Goal: Task Accomplishment & Management: Complete application form

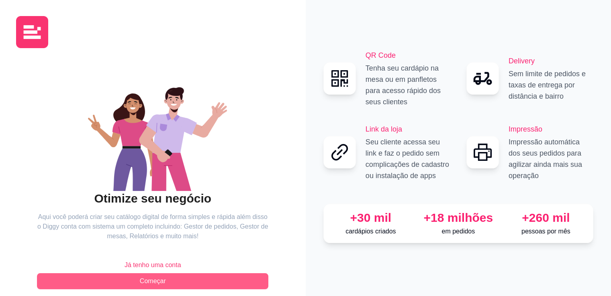
click at [240, 276] on button "Começar" at bounding box center [152, 281] width 231 height 16
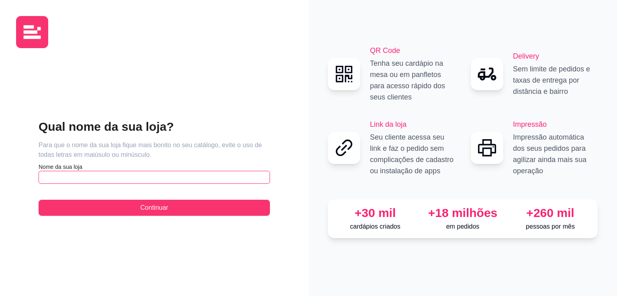
click at [159, 174] on input "text" at bounding box center [154, 177] width 231 height 13
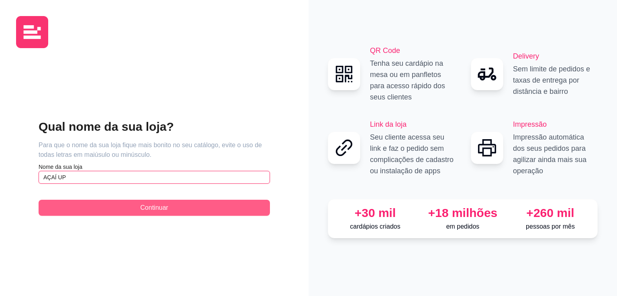
type input "AÇAÍ UP"
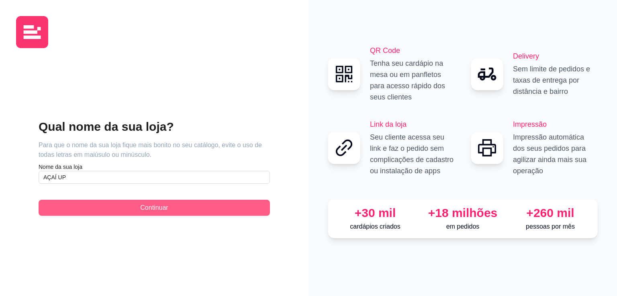
click at [170, 202] on button "Continuar" at bounding box center [154, 208] width 231 height 16
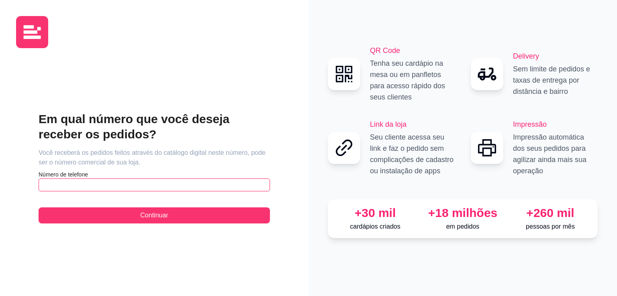
click at [157, 187] on input "text" at bounding box center [154, 185] width 231 height 13
type input "[PHONE_NUMBER]"
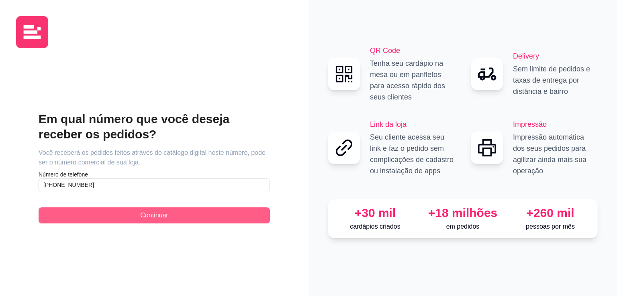
click at [179, 220] on button "Continuar" at bounding box center [154, 216] width 231 height 16
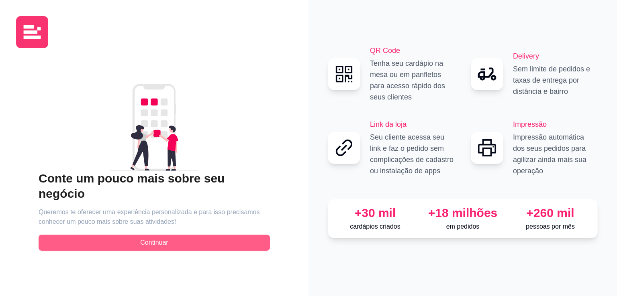
click at [144, 238] on span "Continuar" at bounding box center [154, 243] width 28 height 10
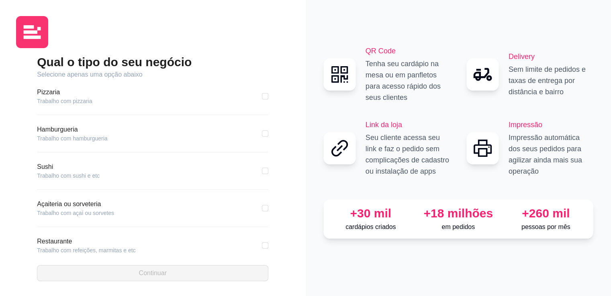
click at [117, 205] on div "Açaiteria ou sorveteria Trabalho com açaí ou sorvetes" at bounding box center [152, 209] width 231 height 18
click at [262, 206] on input "checkbox" at bounding box center [265, 208] width 6 height 6
checkbox input "true"
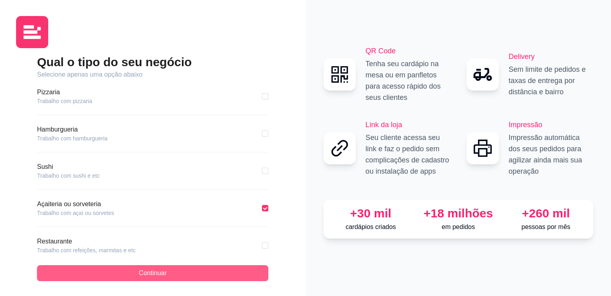
click at [221, 272] on button "Continuar" at bounding box center [152, 273] width 231 height 16
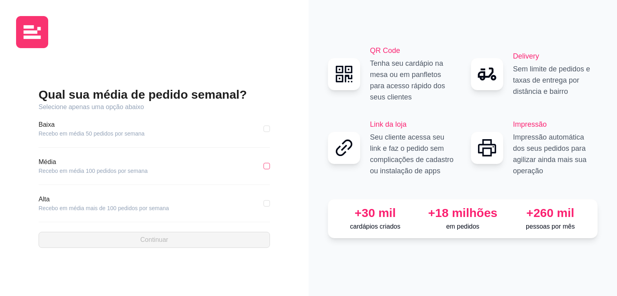
click at [265, 169] on input "checkbox" at bounding box center [266, 166] width 6 height 6
checkbox input "true"
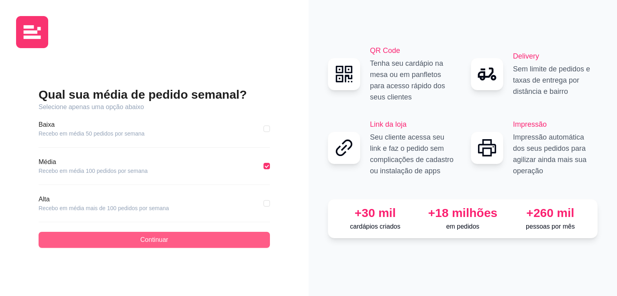
click at [198, 238] on button "Continuar" at bounding box center [154, 240] width 231 height 16
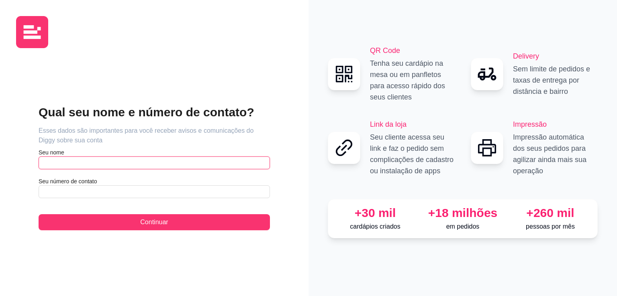
click at [191, 166] on input "text" at bounding box center [154, 163] width 231 height 13
type input "DEYVISON"
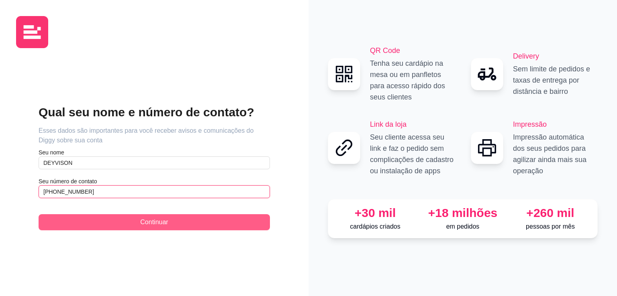
type input "[PHONE_NUMBER]"
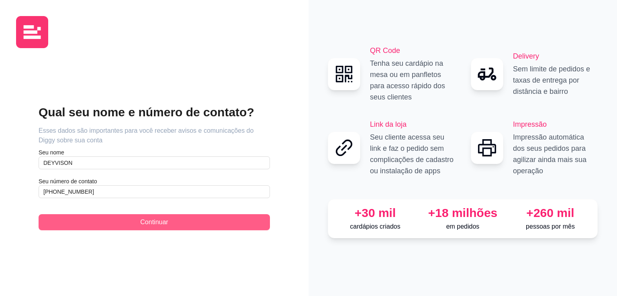
click at [138, 220] on button "Continuar" at bounding box center [154, 222] width 231 height 16
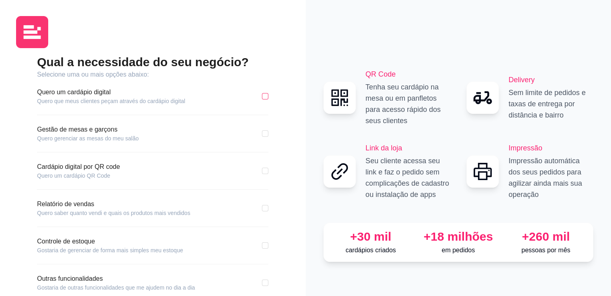
click at [263, 96] on input "checkbox" at bounding box center [265, 96] width 6 height 6
checkbox input "true"
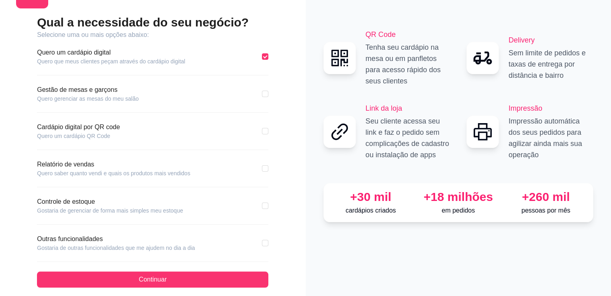
scroll to position [47, 0]
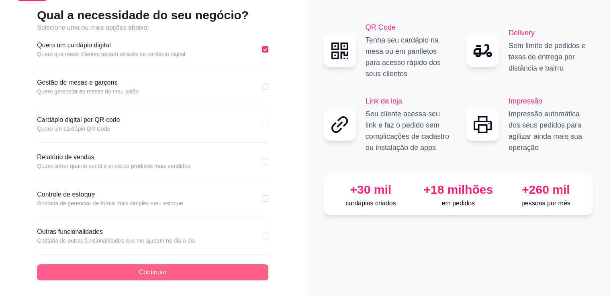
click at [163, 272] on span "Continuar" at bounding box center [153, 273] width 28 height 10
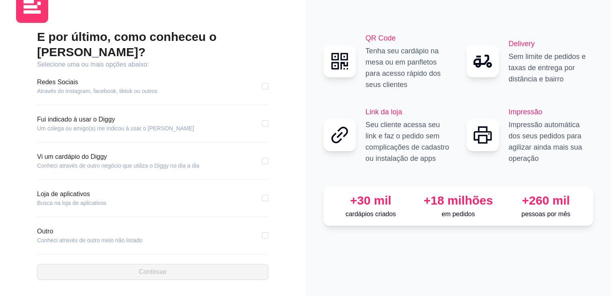
scroll to position [10, 0]
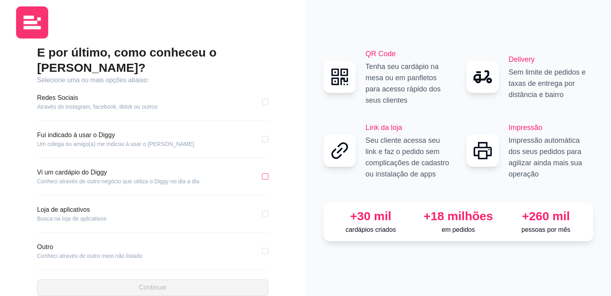
click at [266, 173] on input "checkbox" at bounding box center [265, 176] width 6 height 6
checkbox input "true"
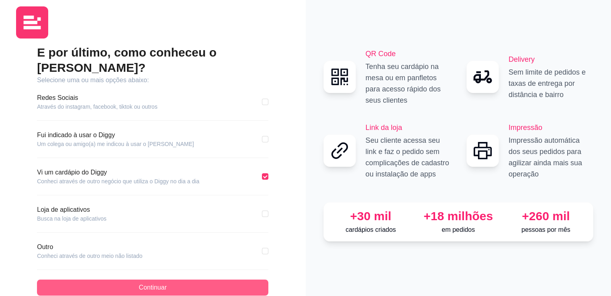
click at [203, 280] on button "Continuar" at bounding box center [152, 288] width 231 height 16
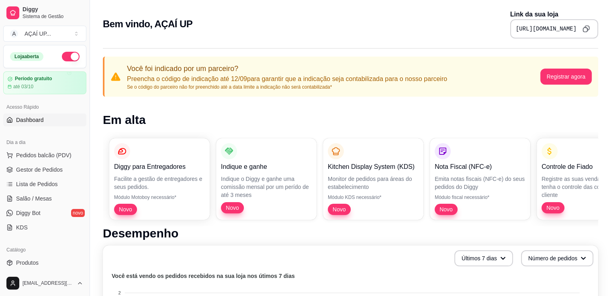
click at [51, 121] on link "Dashboard" at bounding box center [44, 120] width 83 height 13
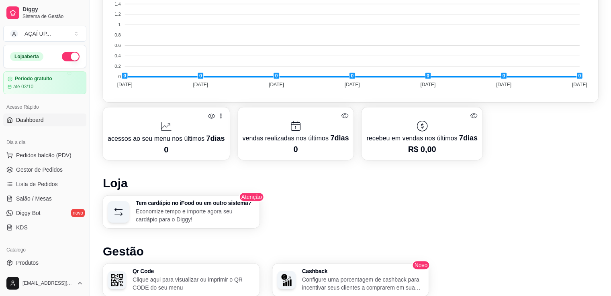
scroll to position [466, 0]
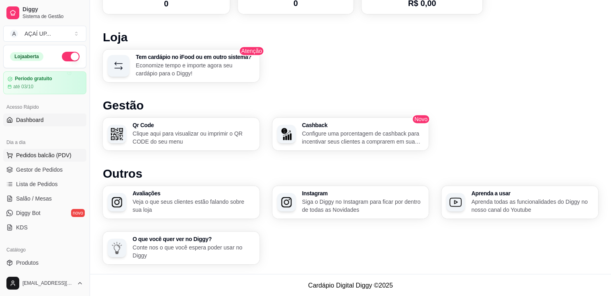
click at [52, 160] on button "Pedidos balcão (PDV)" at bounding box center [44, 155] width 83 height 13
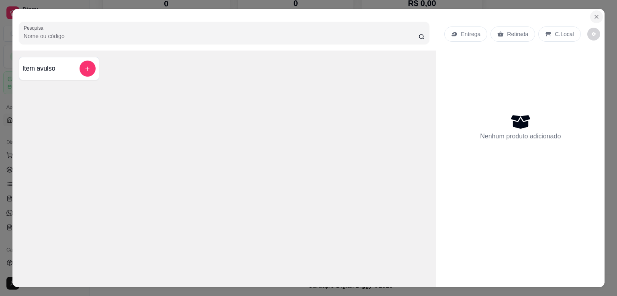
click at [593, 15] on icon "Close" at bounding box center [596, 17] width 6 height 6
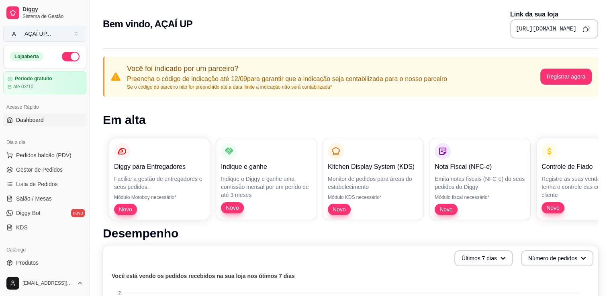
click at [38, 31] on div "AÇAÍ UP ..." at bounding box center [37, 34] width 26 height 8
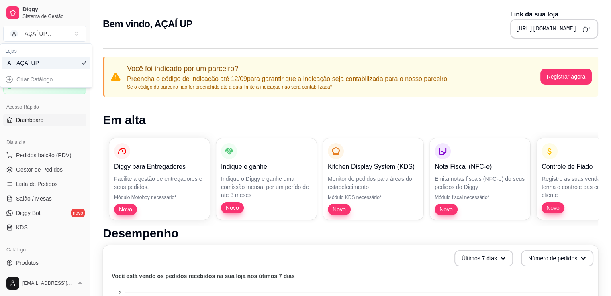
click at [302, 122] on h1 "Em alta" at bounding box center [350, 120] width 495 height 14
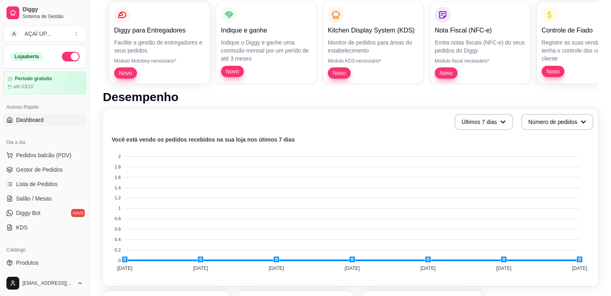
scroll to position [138, 0]
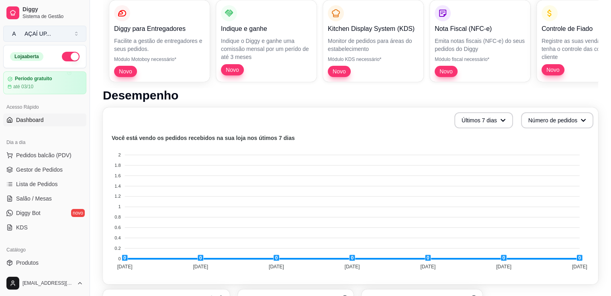
click at [71, 33] on button "A AÇAÍ UP ..." at bounding box center [44, 34] width 83 height 16
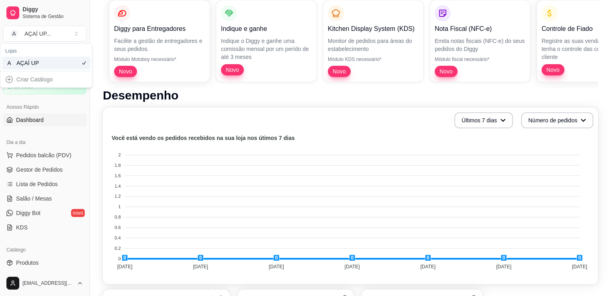
click at [30, 84] on div "Criar Catálogo" at bounding box center [46, 79] width 88 height 13
click at [6, 81] on div "Criar Catálogo" at bounding box center [46, 79] width 88 height 13
click at [16, 80] on div "Criar Catálogo" at bounding box center [46, 79] width 88 height 13
click at [10, 77] on div "Criar Catálogo" at bounding box center [46, 79] width 88 height 13
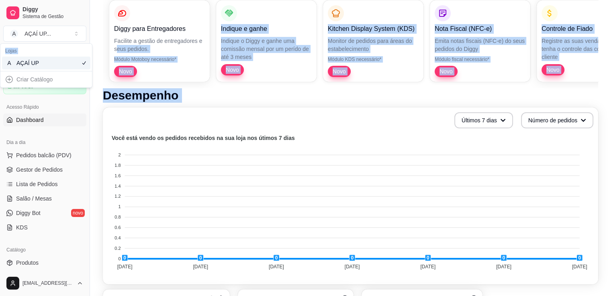
drag, startPoint x: 10, startPoint y: 77, endPoint x: 129, endPoint y: 48, distance: 122.5
click at [129, 48] on body "Diggy Sistema de Gestão A AÇAÍ UP ... Loja aberta Período gratuito até 03/10 Ac…" at bounding box center [305, 10] width 611 height 296
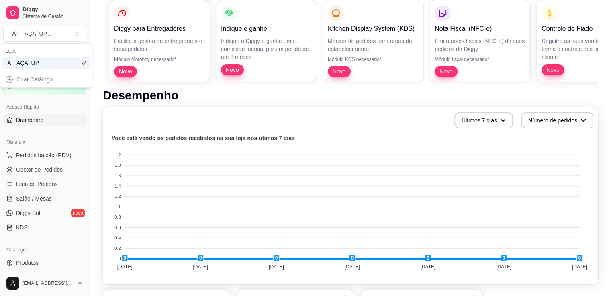
click at [98, 24] on div "Você foi indicado por um parceiro? Preencha o código de indicação até 12/09 par…" at bounding box center [350, 253] width 521 height 697
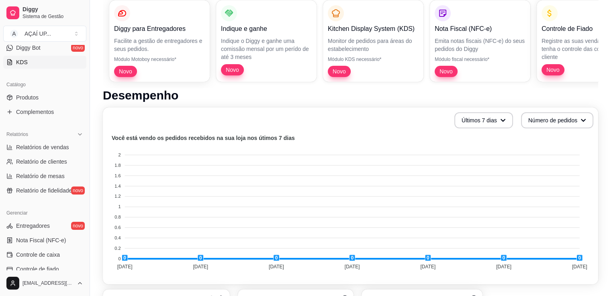
scroll to position [165, 0]
click at [55, 94] on link "Produtos" at bounding box center [44, 97] width 83 height 13
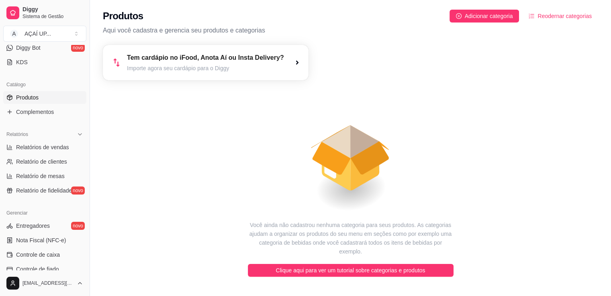
click at [276, 63] on div "Tem cardápio no iFood, Anota Aí ou Insta Delivery? Importe agora seu cardápio p…" at bounding box center [206, 62] width 206 height 35
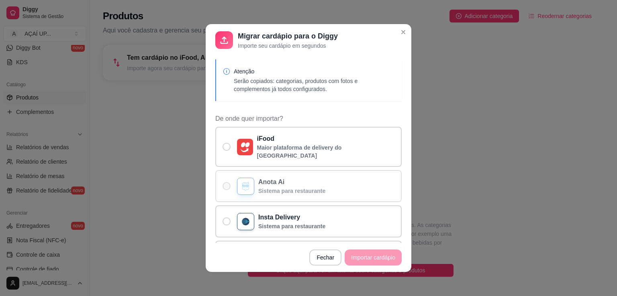
scroll to position [24, 0]
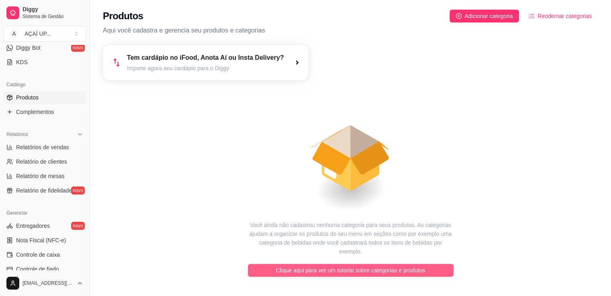
click at [356, 266] on button "Clique aqui para ver um tutorial sobre categorias e produtos" at bounding box center [351, 270] width 206 height 13
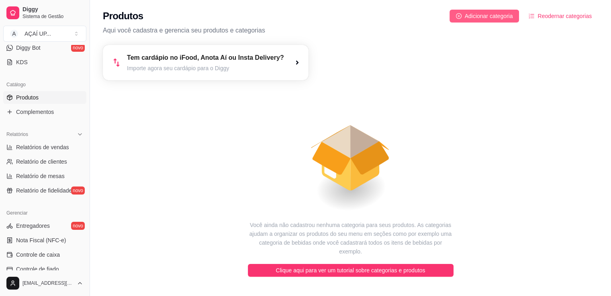
click at [487, 15] on span "Adicionar categoria" at bounding box center [488, 16] width 48 height 9
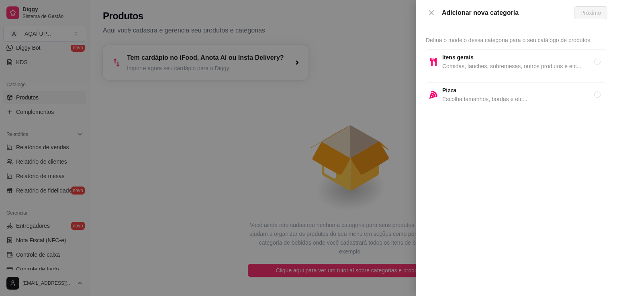
click at [593, 60] on span "Itens gerais" at bounding box center [518, 57] width 152 height 9
radio input "true"
click at [590, 18] on button "Próximo" at bounding box center [590, 12] width 33 height 13
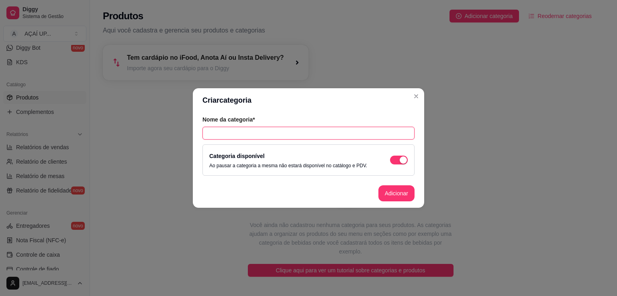
click at [340, 135] on input "text" at bounding box center [308, 133] width 212 height 13
type input "AÇAÍ"
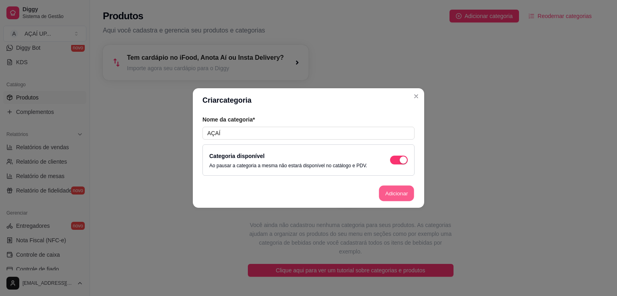
click at [387, 195] on button "Adicionar" at bounding box center [396, 194] width 35 height 16
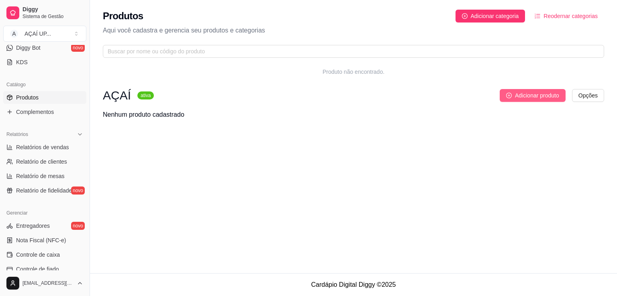
click at [548, 93] on span "Adicionar produto" at bounding box center [537, 95] width 44 height 9
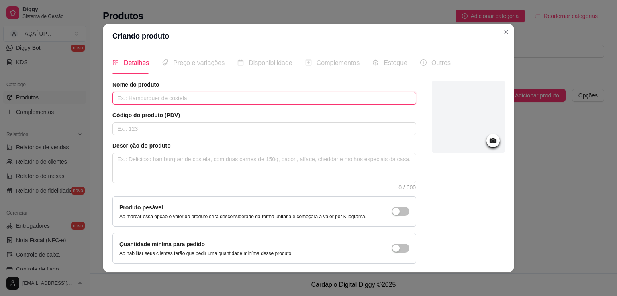
click at [216, 92] on input "text" at bounding box center [263, 98] width 303 height 13
type input "a"
type input "AÇAÍ P"
click at [204, 129] on input "text" at bounding box center [263, 128] width 303 height 13
type input "001"
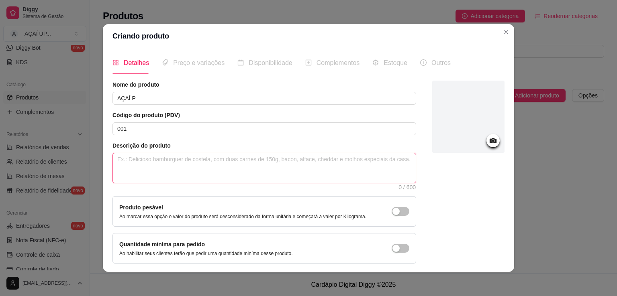
click at [230, 168] on textarea at bounding box center [264, 168] width 303 height 30
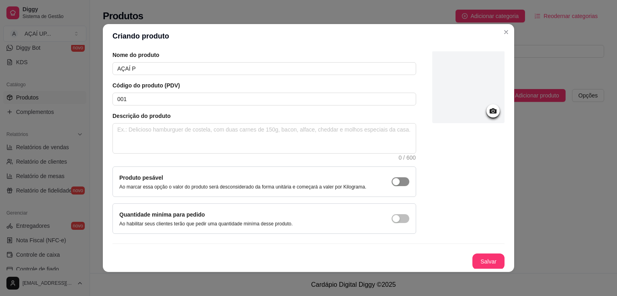
click at [392, 184] on div "button" at bounding box center [395, 181] width 7 height 7
click at [391, 184] on span "button" at bounding box center [400, 181] width 18 height 9
click at [479, 104] on div at bounding box center [468, 87] width 72 height 72
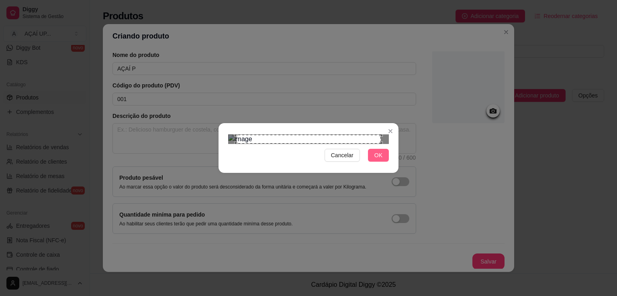
click at [381, 160] on span "OK" at bounding box center [378, 155] width 8 height 9
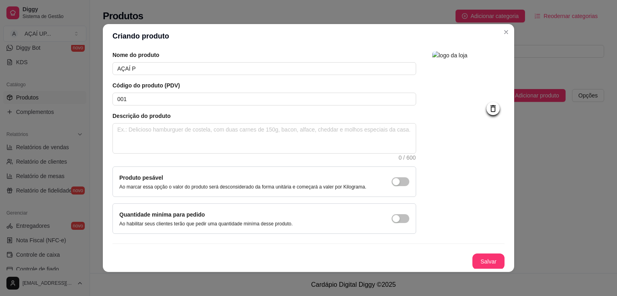
scroll to position [0, 0]
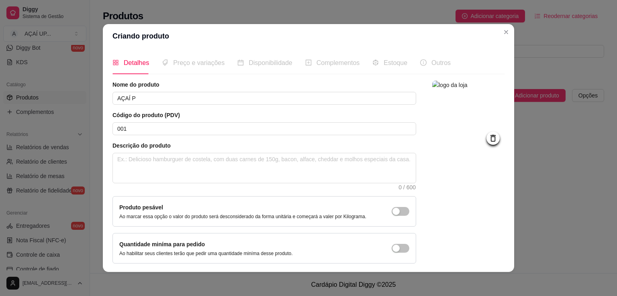
click at [190, 65] on span "Preço e variações" at bounding box center [198, 62] width 51 height 7
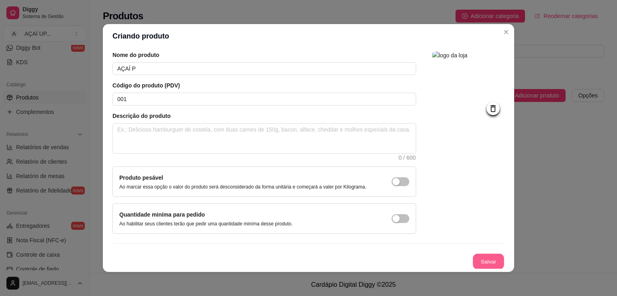
click at [477, 265] on button "Salvar" at bounding box center [487, 262] width 31 height 16
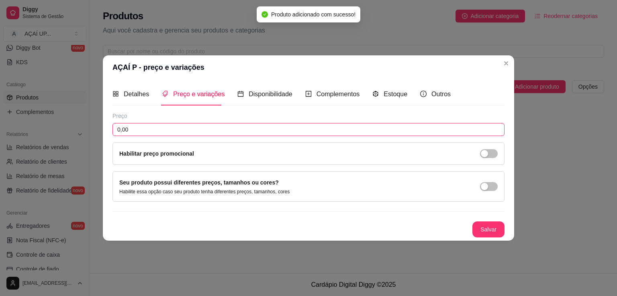
click at [377, 131] on input "0,00" at bounding box center [308, 129] width 392 height 13
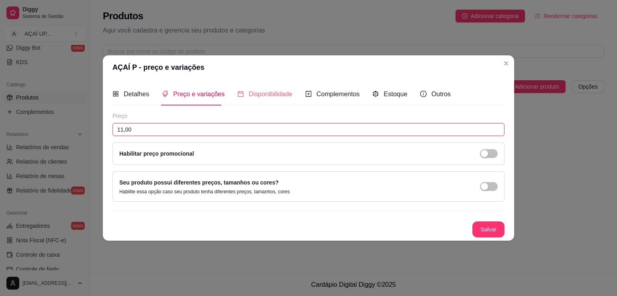
type input "11,00"
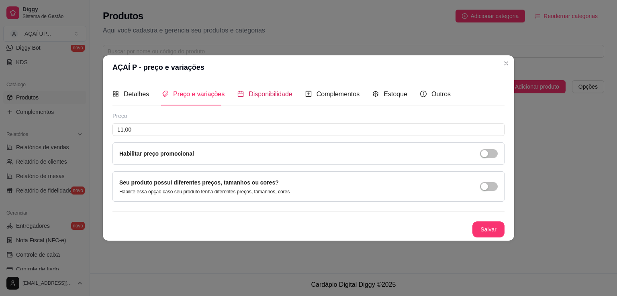
click at [248, 97] on span "Disponibilidade" at bounding box center [270, 94] width 44 height 7
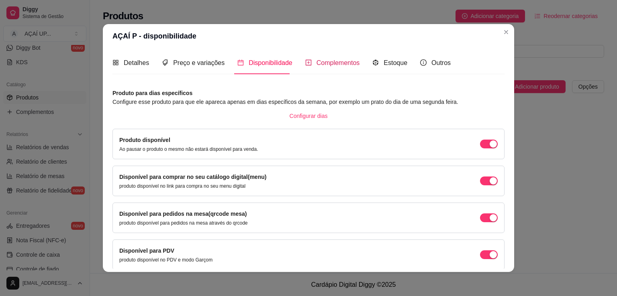
click at [328, 65] on span "Complementos" at bounding box center [337, 62] width 43 height 7
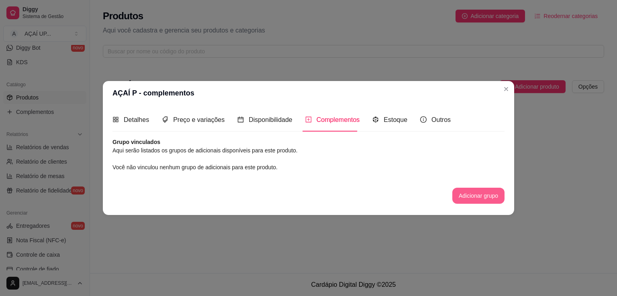
click at [473, 193] on button "Adicionar grupo" at bounding box center [478, 196] width 52 height 16
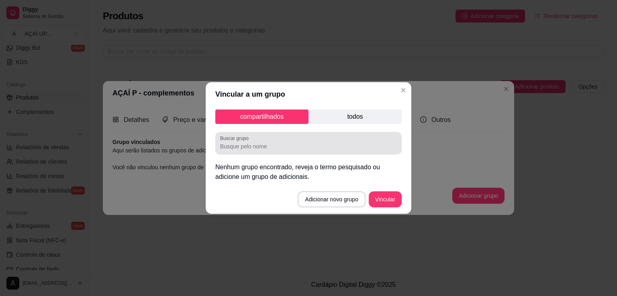
click at [303, 146] on input "Buscar grupo" at bounding box center [308, 147] width 177 height 8
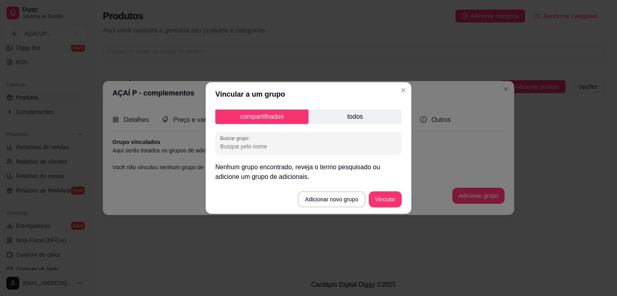
click at [347, 117] on p "todos" at bounding box center [354, 117] width 93 height 14
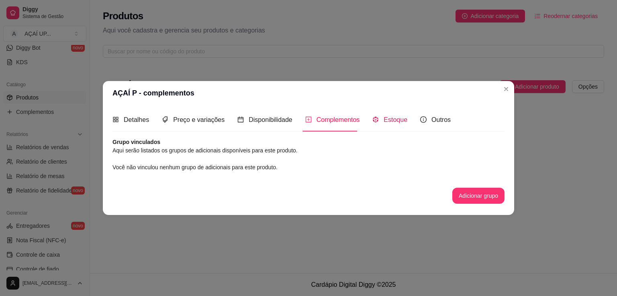
click at [401, 120] on span "Estoque" at bounding box center [395, 119] width 24 height 7
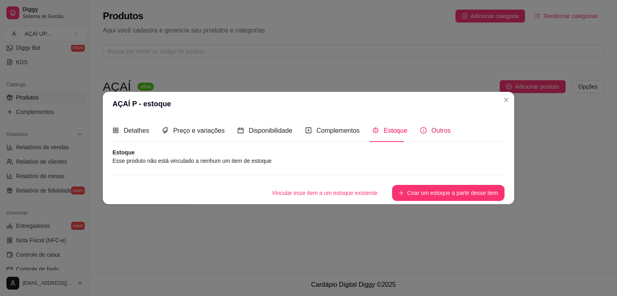
click at [426, 132] on div "Outros" at bounding box center [435, 131] width 31 height 10
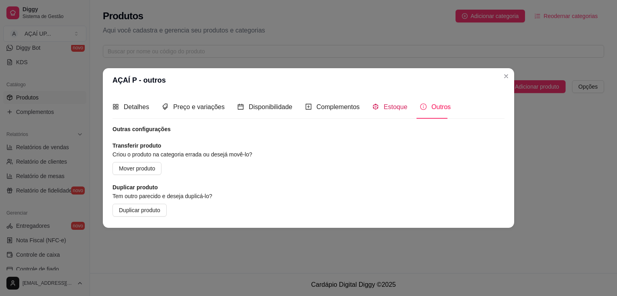
click at [379, 103] on div "Estoque" at bounding box center [389, 107] width 35 height 10
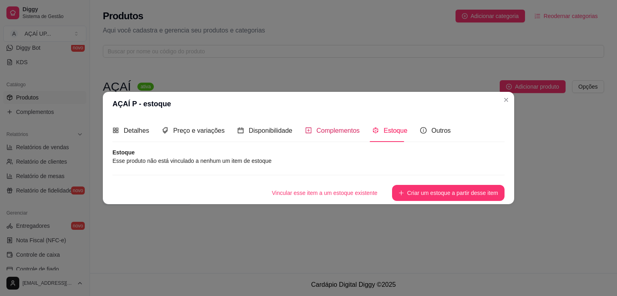
click at [318, 127] on span "Complementos" at bounding box center [337, 130] width 43 height 7
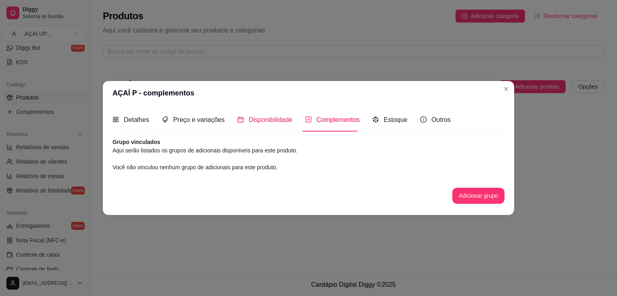
click at [276, 115] on div "Disponibilidade" at bounding box center [264, 120] width 55 height 10
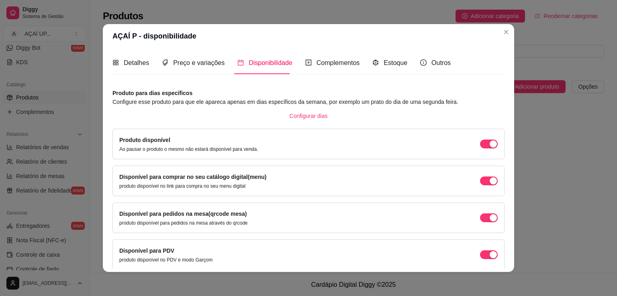
click at [221, 65] on div "Detalhes Preço e variações Disponibilidade Complementos Estoque Outros" at bounding box center [281, 62] width 338 height 23
click at [212, 63] on span "Preço e variações" at bounding box center [198, 62] width 51 height 7
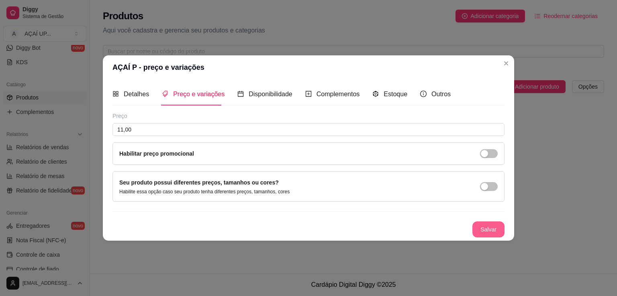
click at [487, 228] on button "Salvar" at bounding box center [488, 230] width 32 height 16
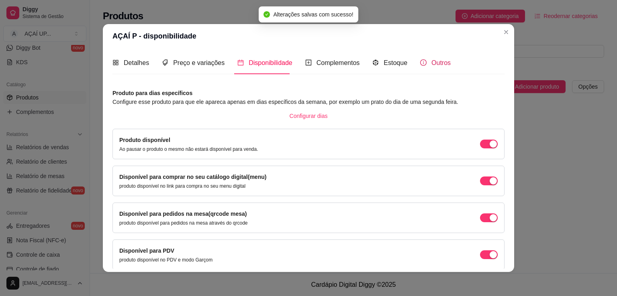
click at [436, 59] on span "Outros" at bounding box center [440, 62] width 19 height 7
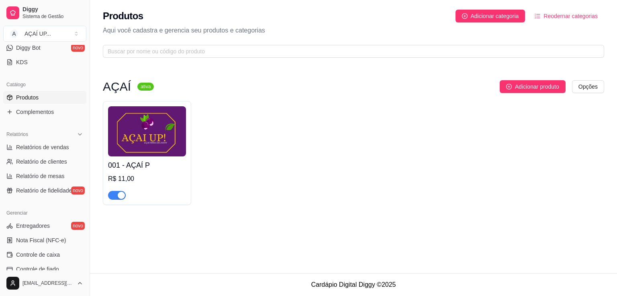
click at [185, 134] on img at bounding box center [147, 131] width 78 height 50
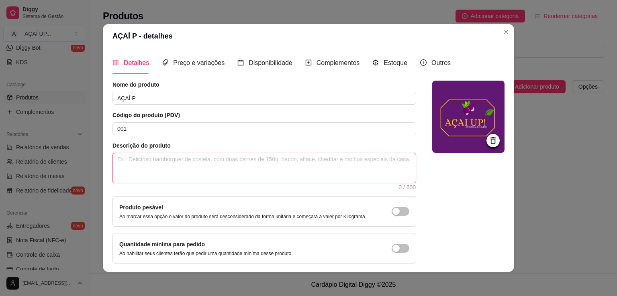
click at [202, 173] on textarea at bounding box center [264, 168] width 303 height 30
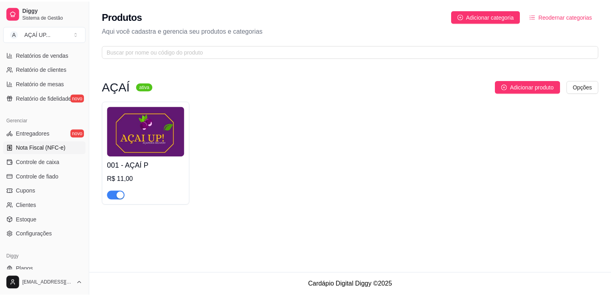
scroll to position [260, 0]
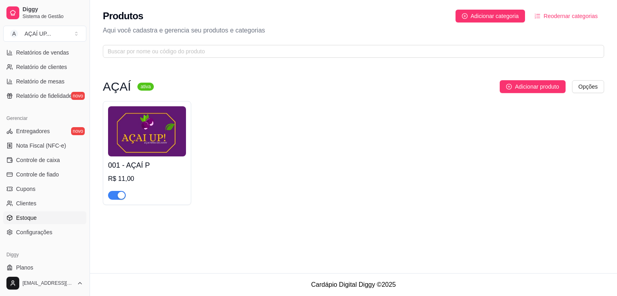
click at [35, 220] on span "Estoque" at bounding box center [26, 218] width 20 height 8
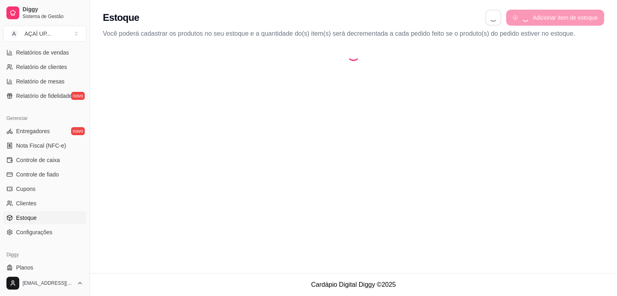
select select "QUANTITY_ORDER"
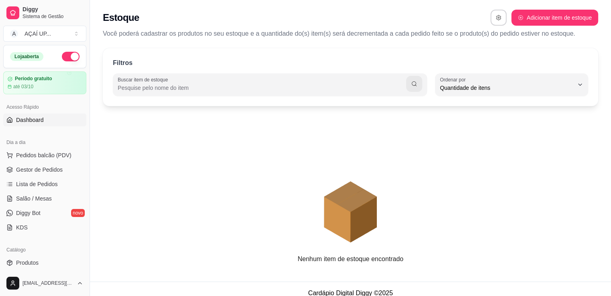
click at [27, 122] on span "Dashboard" at bounding box center [30, 120] width 28 height 8
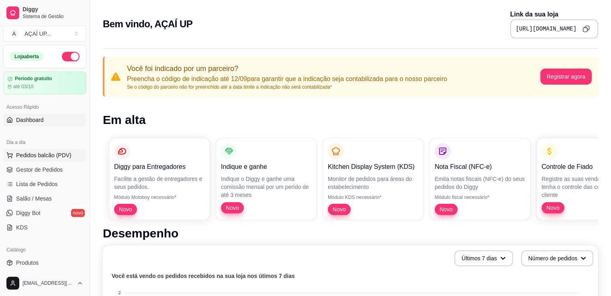
click at [55, 161] on button "Pedidos balcão (PDV)" at bounding box center [44, 155] width 83 height 13
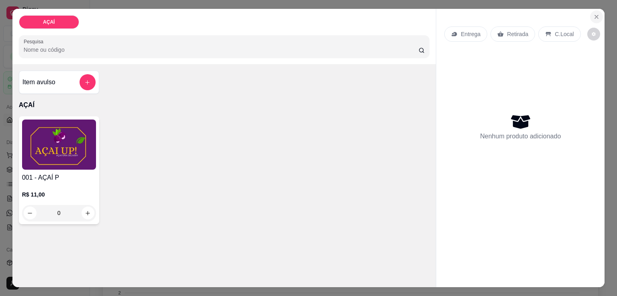
click at [593, 15] on icon "Close" at bounding box center [596, 17] width 6 height 6
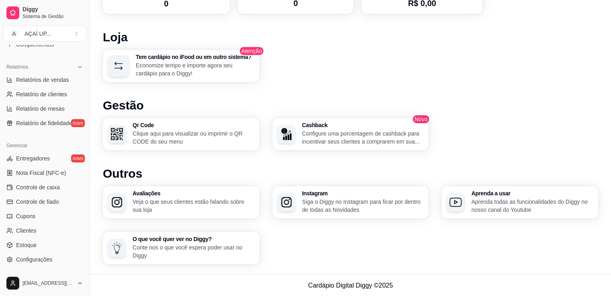
scroll to position [281, 0]
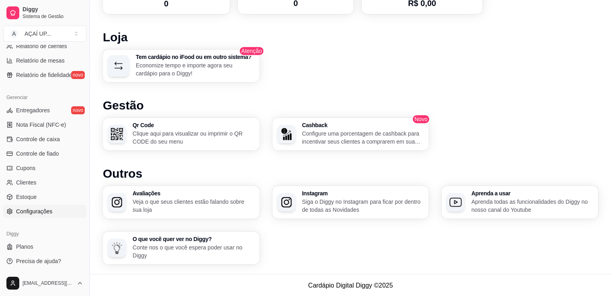
click at [41, 211] on span "Configurações" at bounding box center [34, 212] width 36 height 8
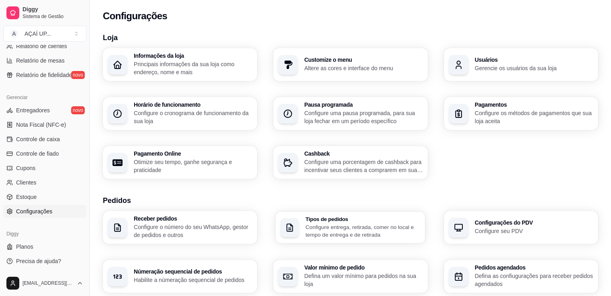
click at [346, 223] on div "Tipos de pedidos Configure entrega, retirada, comer no local e tempo de entrega…" at bounding box center [362, 227] width 115 height 22
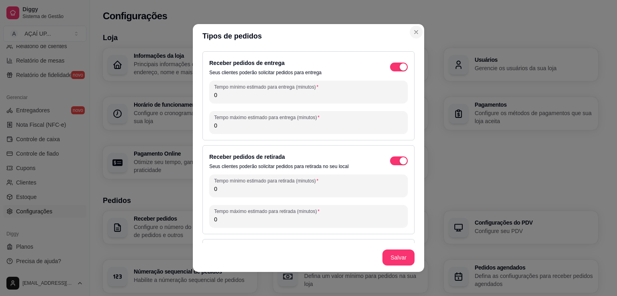
click at [418, 34] on button "Close" at bounding box center [415, 32] width 13 height 13
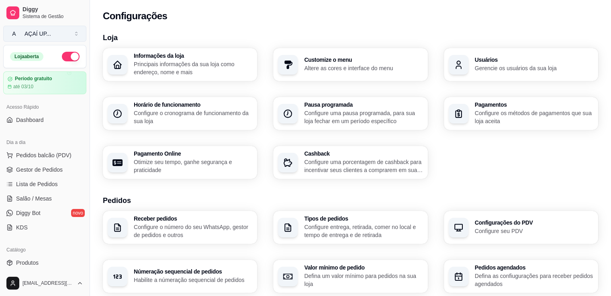
click at [66, 39] on button "A AÇAÍ UP ..." at bounding box center [44, 34] width 83 height 16
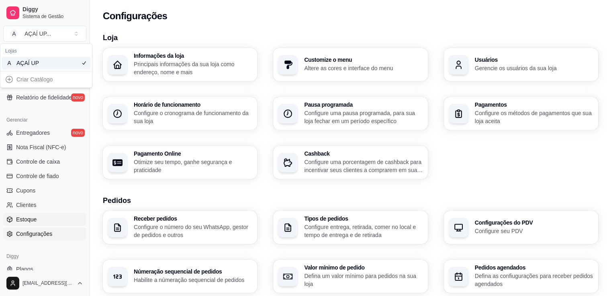
scroll to position [281, 0]
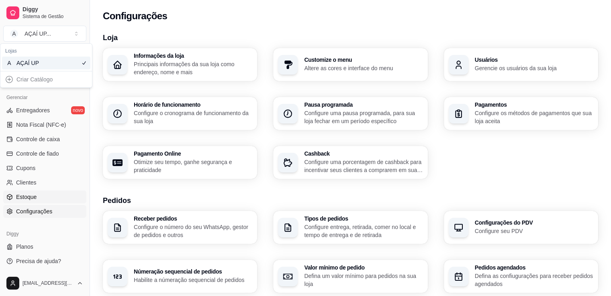
click at [49, 195] on link "Estoque" at bounding box center [44, 197] width 83 height 13
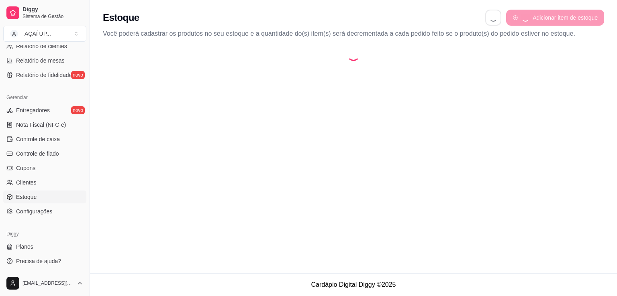
select select "QUANTITY_ORDER"
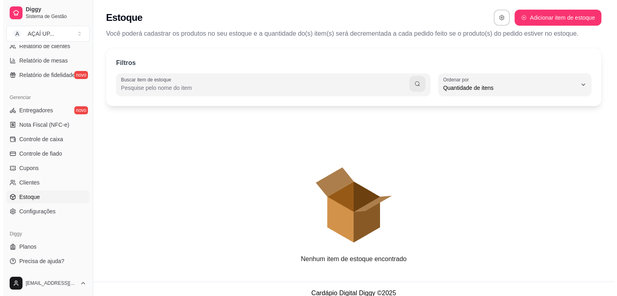
scroll to position [8, 0]
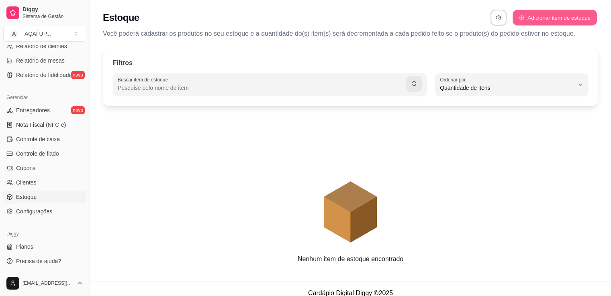
click at [523, 21] on button "Adicionar item de estoque" at bounding box center [554, 18] width 84 height 16
select select "UN"
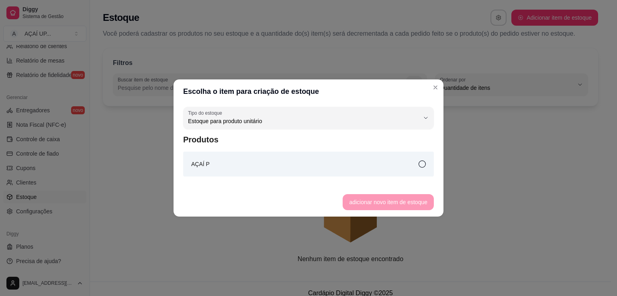
click at [427, 170] on div "AÇAÍ P" at bounding box center [308, 164] width 250 height 25
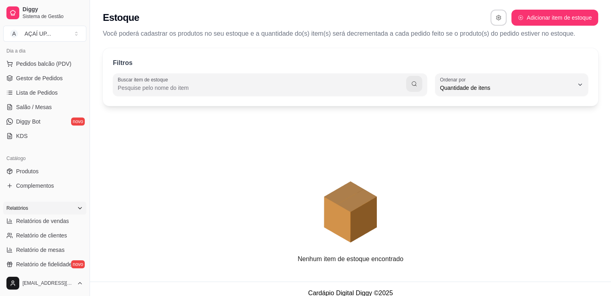
scroll to position [92, 0]
click at [42, 110] on span "Salão / Mesas" at bounding box center [34, 107] width 36 height 8
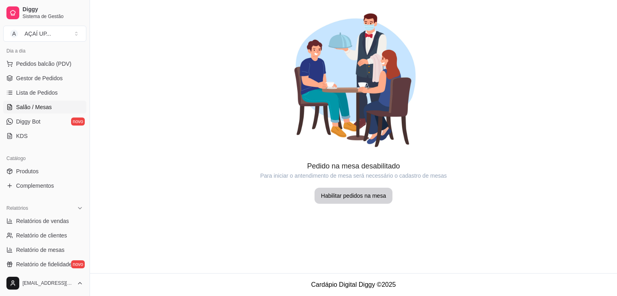
click at [43, 99] on ul "Pedidos balcão (PDV) Gestor de Pedidos Lista de Pedidos Salão / Mesas Diggy Bot…" at bounding box center [44, 99] width 83 height 85
click at [57, 88] on link "Lista de Pedidos" at bounding box center [44, 92] width 83 height 13
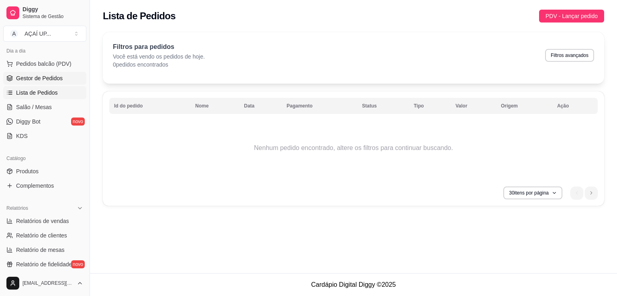
click at [52, 78] on span "Gestor de Pedidos" at bounding box center [39, 78] width 47 height 8
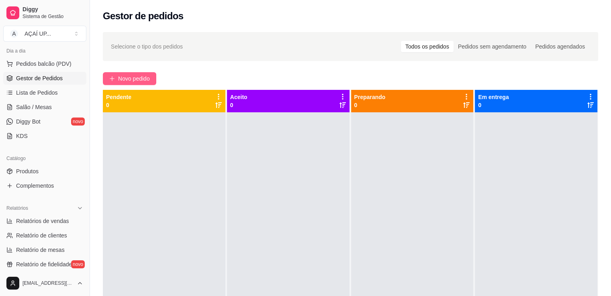
click at [133, 81] on span "Novo pedido" at bounding box center [134, 78] width 32 height 9
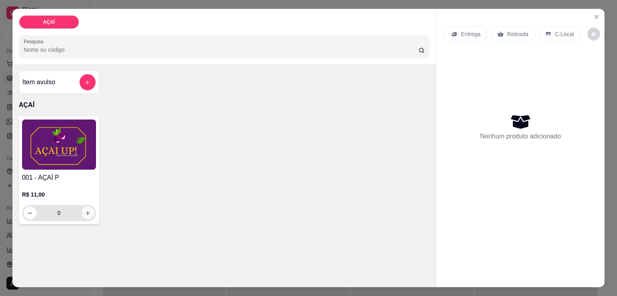
click at [85, 210] on icon "increase-product-quantity" at bounding box center [88, 213] width 6 height 6
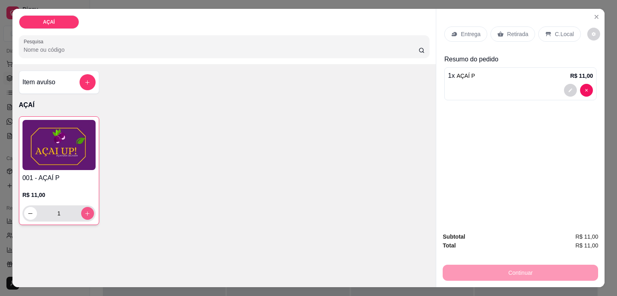
type input "1"
click at [593, 14] on icon "Close" at bounding box center [596, 17] width 6 height 6
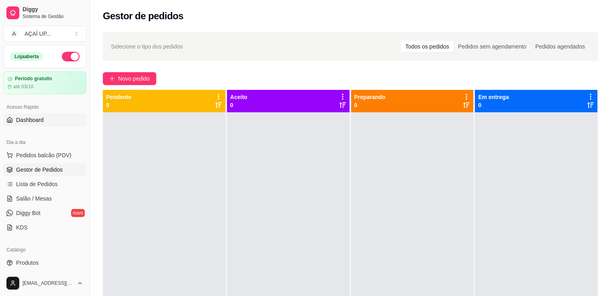
click at [41, 118] on span "Dashboard" at bounding box center [30, 120] width 28 height 8
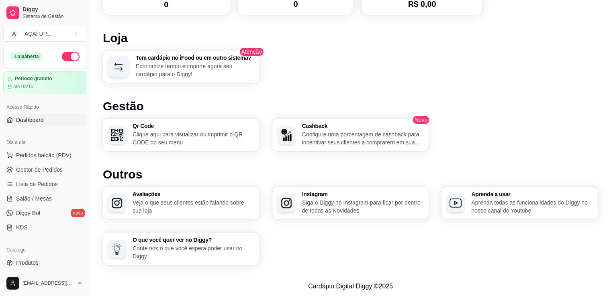
scroll to position [466, 0]
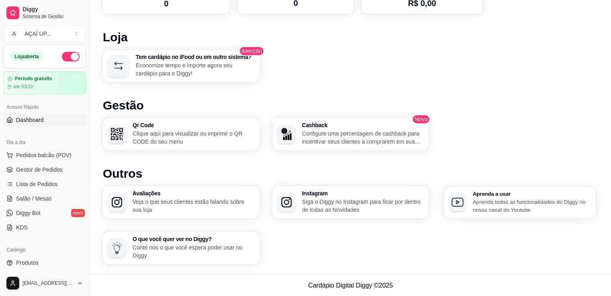
click at [490, 203] on p "Aprenda todas as funcionalidades do Diggy no nosso canal do Youtube" at bounding box center [531, 206] width 118 height 16
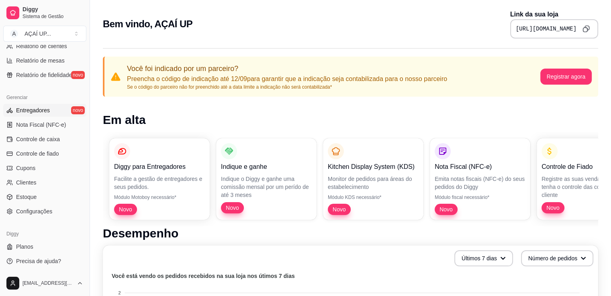
scroll to position [0, 0]
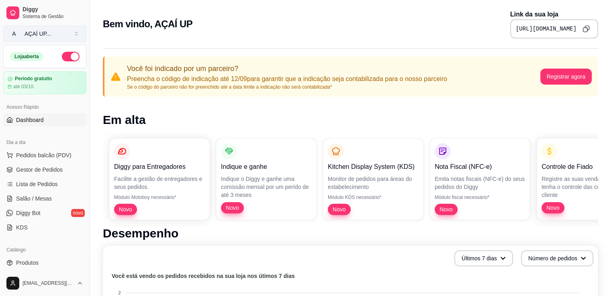
click at [69, 33] on button "A AÇAÍ UP ..." at bounding box center [44, 34] width 83 height 16
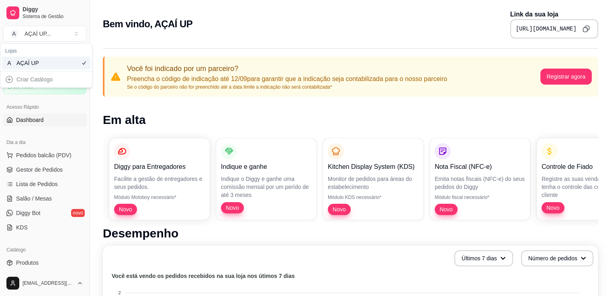
click at [47, 80] on div "Criar Catálogo" at bounding box center [46, 79] width 88 height 13
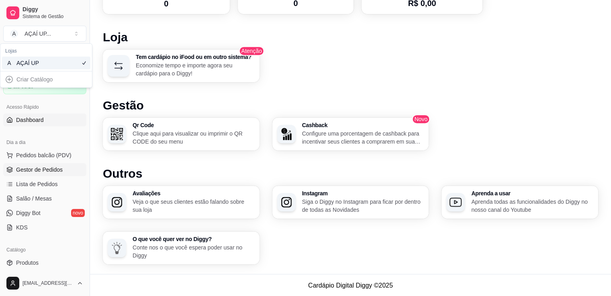
click at [34, 169] on span "Gestor de Pedidos" at bounding box center [39, 170] width 47 height 8
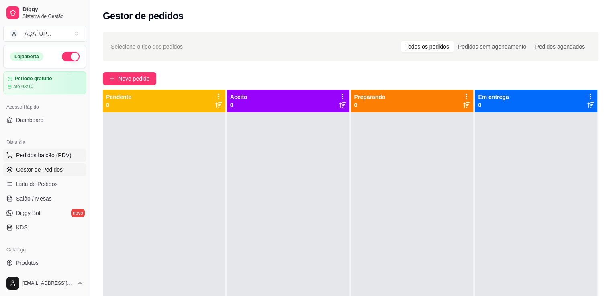
click at [50, 155] on span "Pedidos balcão (PDV)" at bounding box center [43, 155] width 55 height 8
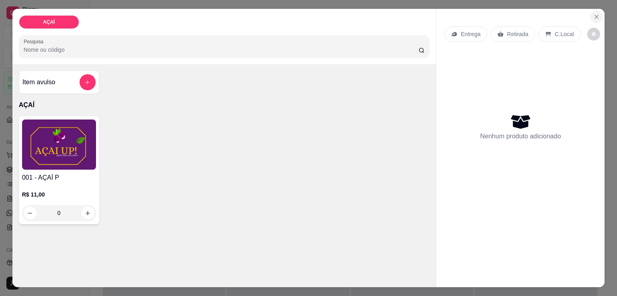
click at [590, 15] on button "Close" at bounding box center [596, 16] width 13 height 13
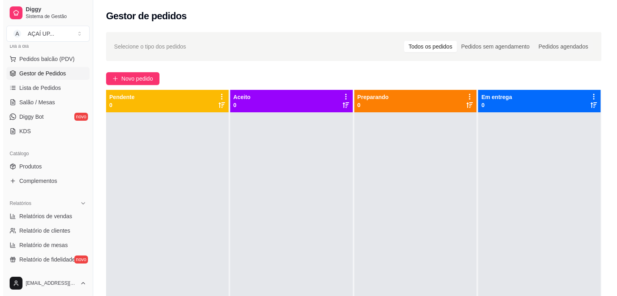
scroll to position [96, 0]
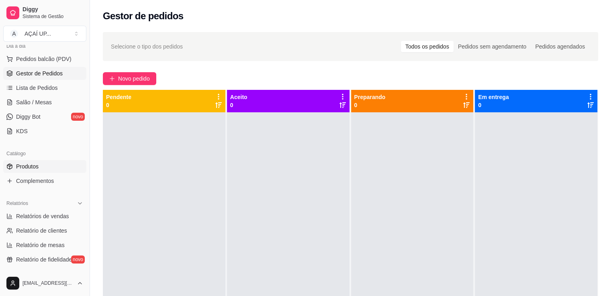
click at [44, 167] on link "Produtos" at bounding box center [44, 166] width 83 height 13
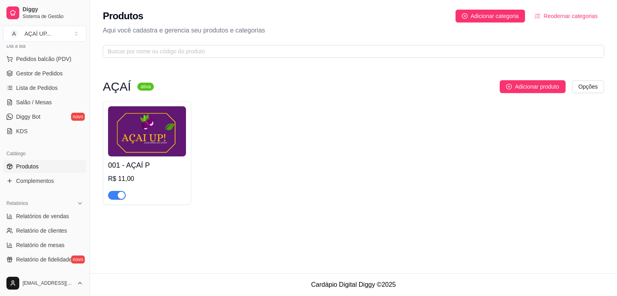
click at [148, 141] on img at bounding box center [147, 131] width 78 height 50
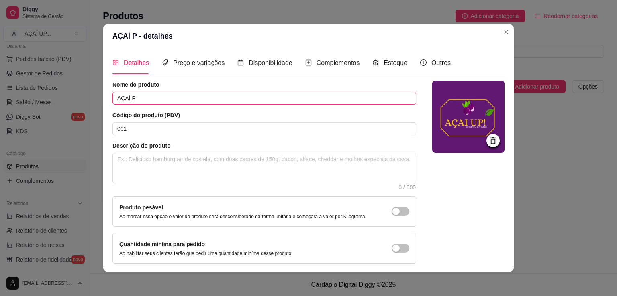
drag, startPoint x: 228, startPoint y: 98, endPoint x: 73, endPoint y: 110, distance: 155.8
click at [73, 110] on div "AÇAÍ P - detalhes Detalhes Preço e variações Disponibilidade Complementos Estoq…" at bounding box center [308, 148] width 617 height 296
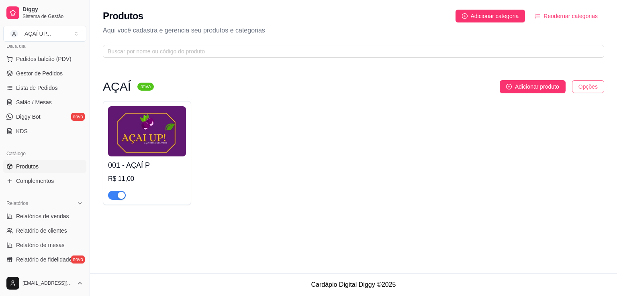
click at [584, 88] on html "Diggy Sistema de Gestão A AÇAÍ UP ... Loja aberta Período gratuito até 03/10 Ac…" at bounding box center [308, 148] width 617 height 296
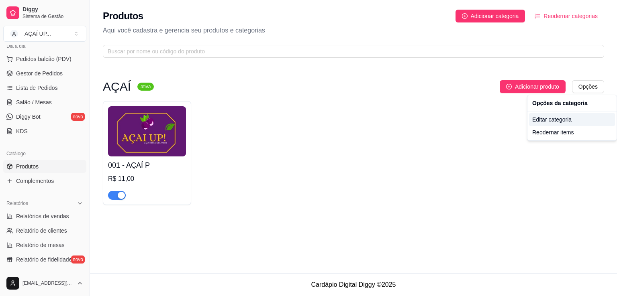
click at [559, 122] on div "Editar categoria" at bounding box center [572, 119] width 86 height 13
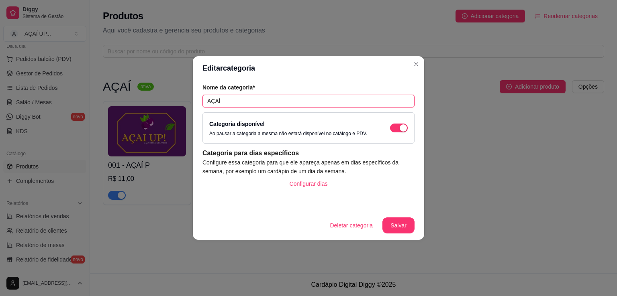
drag, startPoint x: 279, startPoint y: 97, endPoint x: 100, endPoint y: 89, distance: 179.2
click at [100, 89] on div "Editar categoria Nome da categoria* AÇAÍ Categoria disponível Ao pausar a categ…" at bounding box center [308, 148] width 617 height 296
type input "MONTE SEU AÇAÍ"
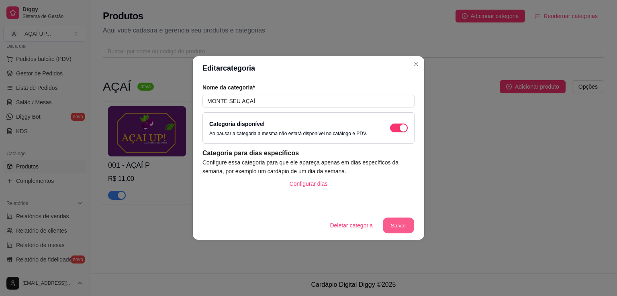
click at [401, 223] on button "Salvar" at bounding box center [398, 226] width 31 height 16
click at [401, 234] on footer "Deletar categoria Salvar" at bounding box center [308, 225] width 231 height 29
click at [398, 228] on button "Salvar" at bounding box center [398, 226] width 32 height 16
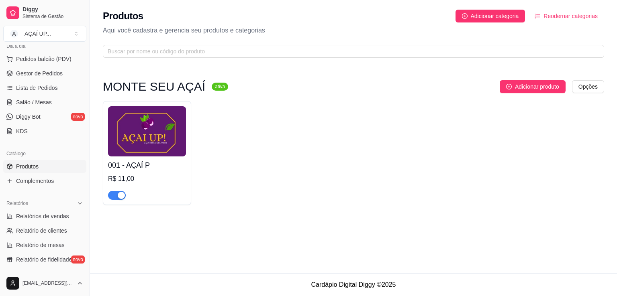
click at [157, 165] on h4 "001 - AÇAÍ P" at bounding box center [147, 165] width 78 height 11
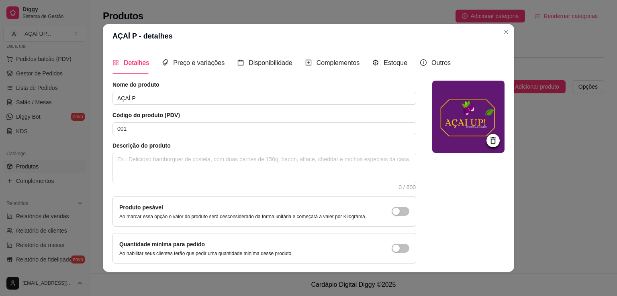
click at [490, 142] on icon at bounding box center [492, 140] width 5 height 7
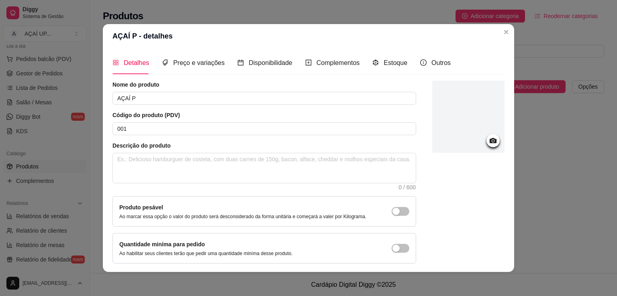
click at [489, 142] on icon at bounding box center [492, 140] width 7 height 5
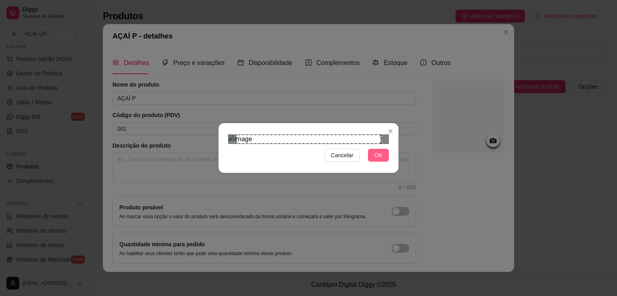
click at [375, 160] on span "OK" at bounding box center [378, 155] width 8 height 9
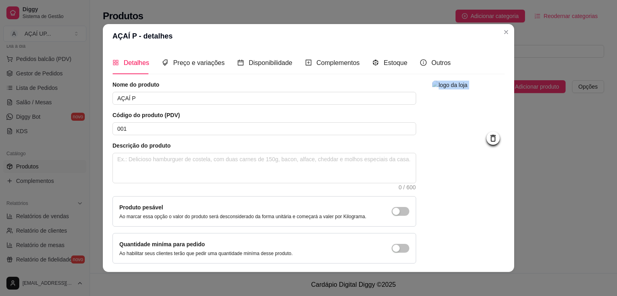
click at [468, 181] on div at bounding box center [468, 172] width 72 height 183
click at [198, 61] on span "Preço e variações" at bounding box center [198, 62] width 51 height 7
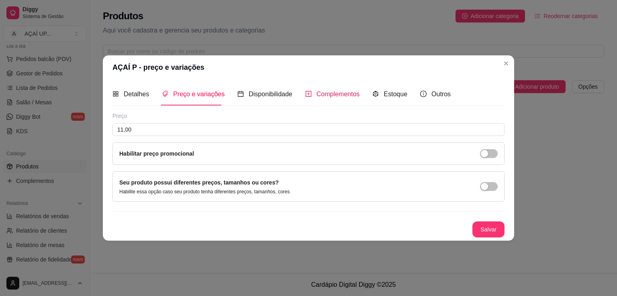
click at [320, 98] on span "Complementos" at bounding box center [337, 94] width 43 height 7
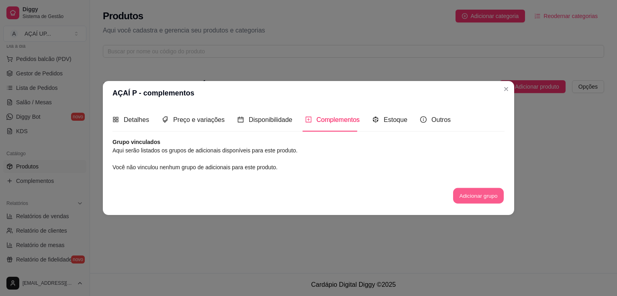
click at [479, 199] on button "Adicionar grupo" at bounding box center [478, 196] width 51 height 16
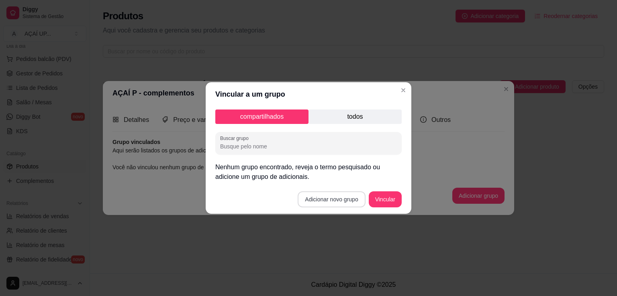
click at [329, 202] on button "Adicionar novo grupo" at bounding box center [330, 199] width 67 height 16
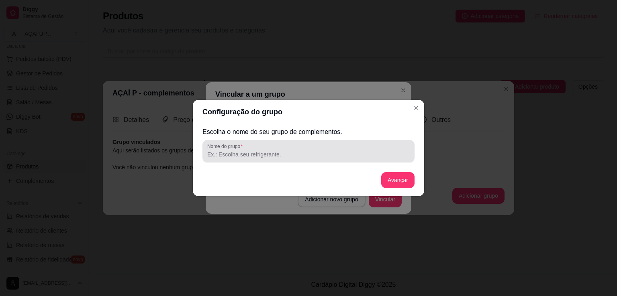
click at [295, 158] on input "Nome do grupo" at bounding box center [308, 155] width 202 height 8
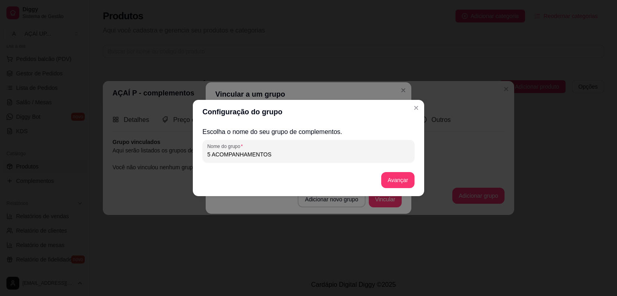
type input "5 ACOMPANHAMENTOS"
click at [402, 177] on button "Avançar" at bounding box center [397, 180] width 33 height 16
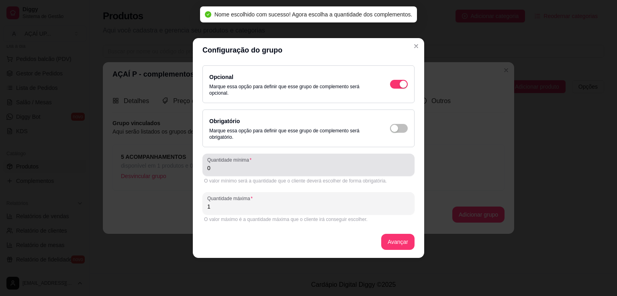
click at [302, 171] on input "0" at bounding box center [308, 168] width 202 height 8
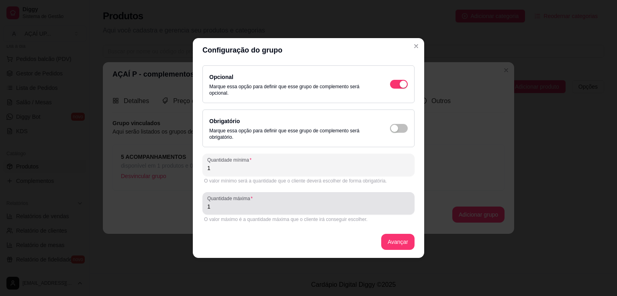
type input "1"
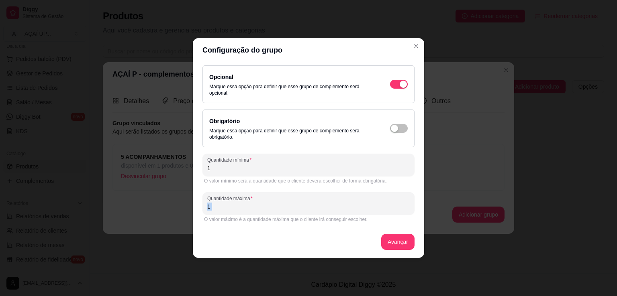
drag, startPoint x: 250, startPoint y: 212, endPoint x: 194, endPoint y: 219, distance: 57.0
click at [194, 219] on div "Opcional Marque essa opção para definir que esse grupo de complemento será opci…" at bounding box center [308, 160] width 231 height 196
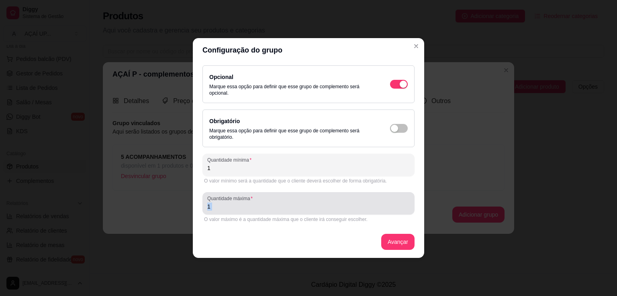
click at [220, 204] on input "1" at bounding box center [308, 207] width 202 height 8
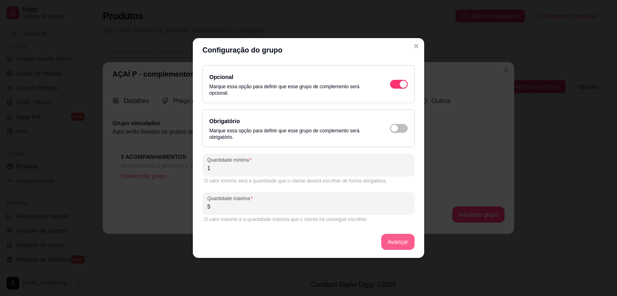
type input "5"
click at [385, 242] on button "Avançar" at bounding box center [397, 242] width 33 height 16
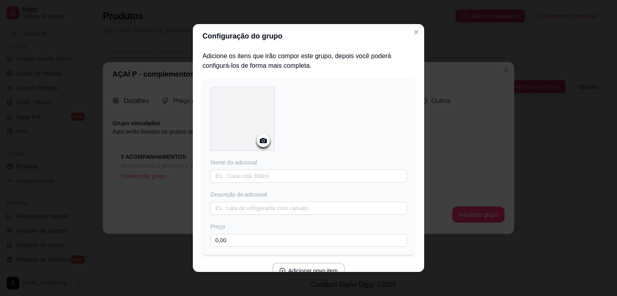
click at [261, 145] on div at bounding box center [263, 140] width 13 height 13
click at [266, 136] on div at bounding box center [242, 119] width 64 height 64
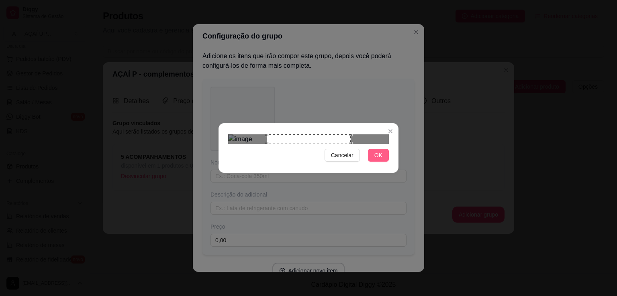
click at [375, 160] on span "OK" at bounding box center [378, 155] width 8 height 9
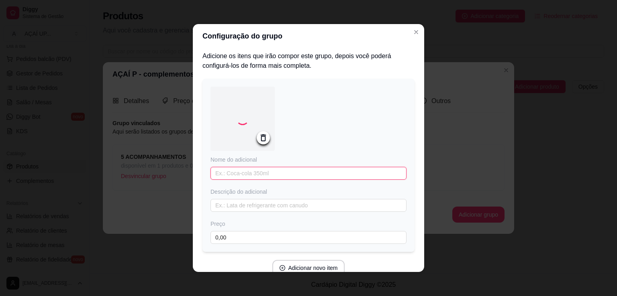
click at [324, 176] on input "text" at bounding box center [308, 173] width 196 height 13
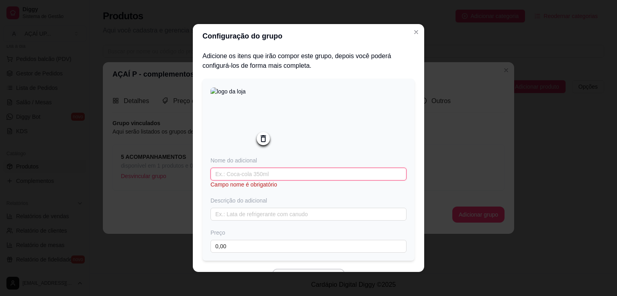
type input "m"
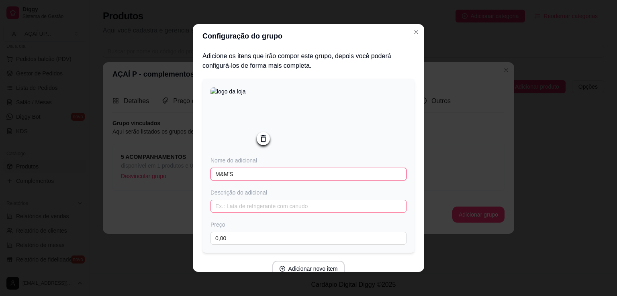
type input "M&M'S"
click at [243, 208] on input "text" at bounding box center [308, 206] width 196 height 13
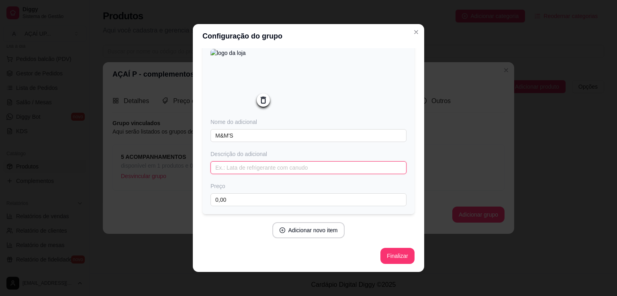
scroll to position [39, 0]
click at [334, 234] on button "Adicionar novo item" at bounding box center [308, 230] width 73 height 16
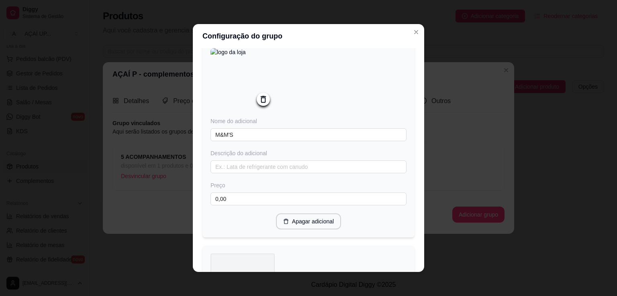
scroll to position [151, 0]
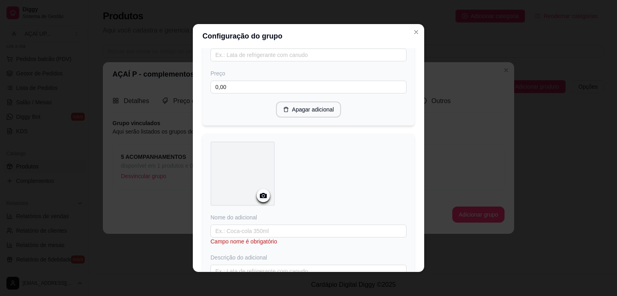
click at [265, 191] on div at bounding box center [263, 195] width 13 height 13
click at [263, 200] on div at bounding box center [263, 195] width 13 height 13
click at [261, 195] on icon at bounding box center [263, 195] width 9 height 9
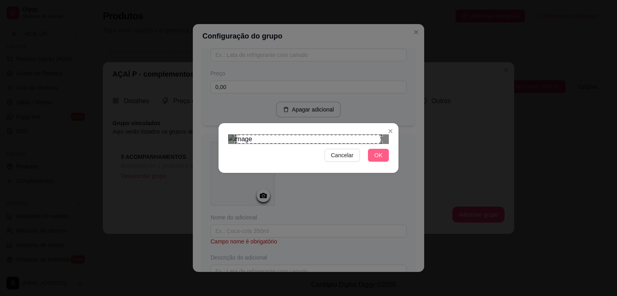
click at [376, 160] on span "OK" at bounding box center [378, 155] width 8 height 9
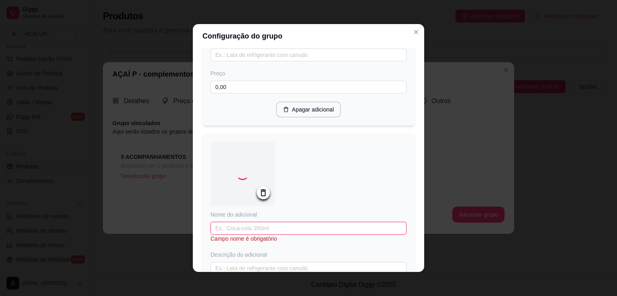
click at [362, 231] on input "text" at bounding box center [308, 228] width 196 height 13
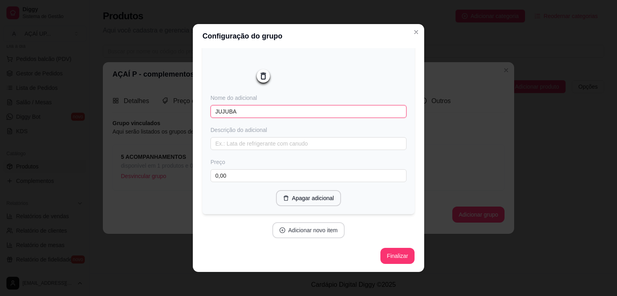
type input "JUJUBA"
click at [306, 232] on button "Adicionar novo item" at bounding box center [308, 230] width 73 height 16
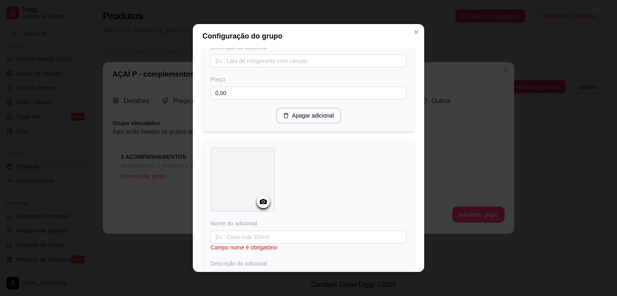
scroll to position [354, 0]
click at [260, 201] on icon at bounding box center [263, 199] width 7 height 5
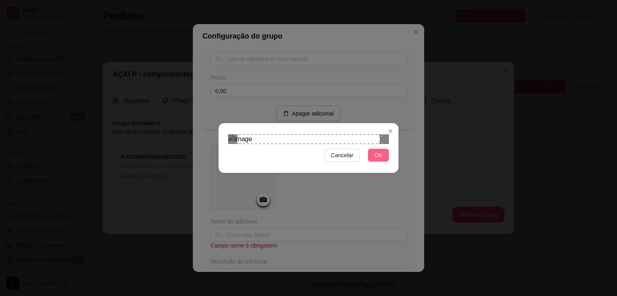
click at [381, 162] on button "OK" at bounding box center [378, 155] width 21 height 13
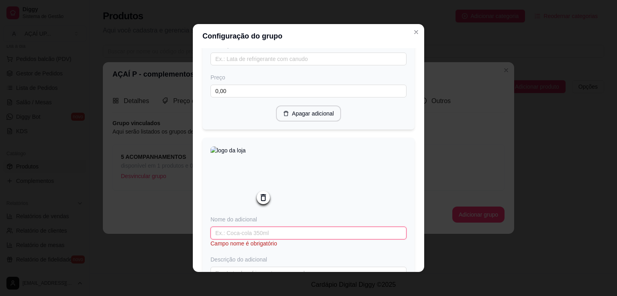
click at [278, 234] on input "text" at bounding box center [308, 233] width 196 height 13
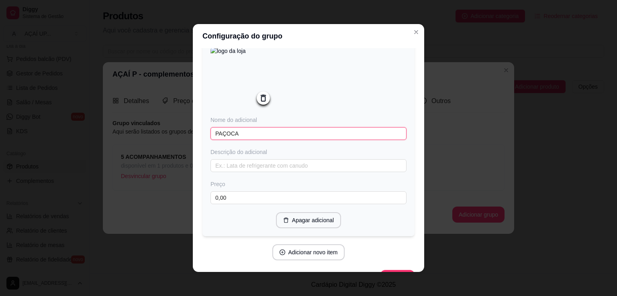
scroll to position [479, 0]
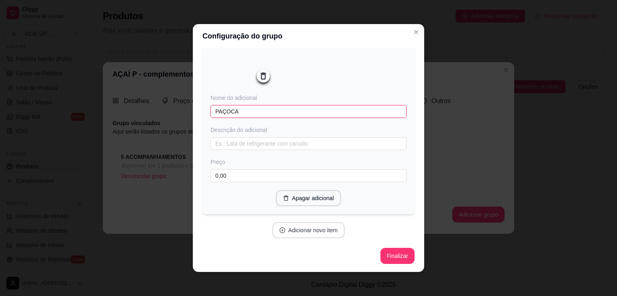
type input "PAÇOCA"
click at [291, 233] on button "Adicionar novo item" at bounding box center [308, 230] width 73 height 16
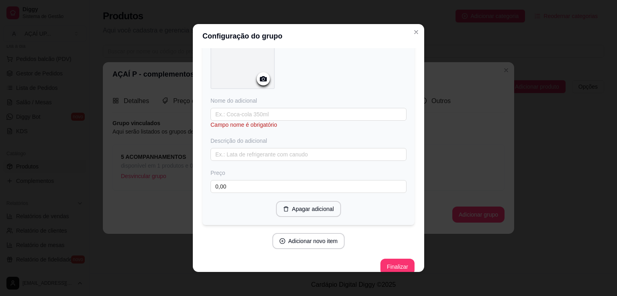
scroll to position [682, 0]
click at [295, 244] on button "Adicionar novo item" at bounding box center [308, 240] width 71 height 16
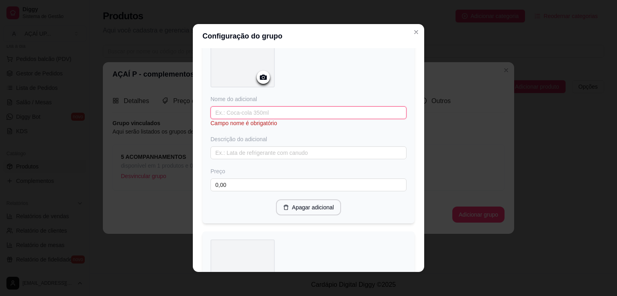
click at [271, 114] on input "text" at bounding box center [308, 112] width 196 height 13
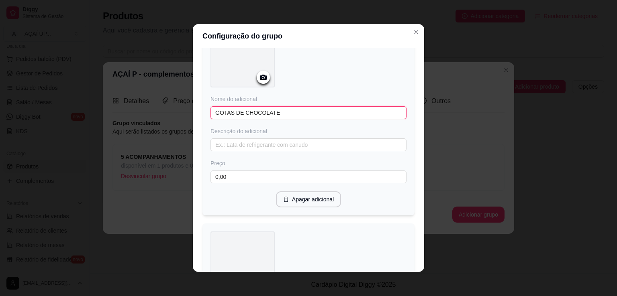
type input "GOTAS DE CHOCOLATE"
click at [258, 87] on div at bounding box center [242, 55] width 64 height 64
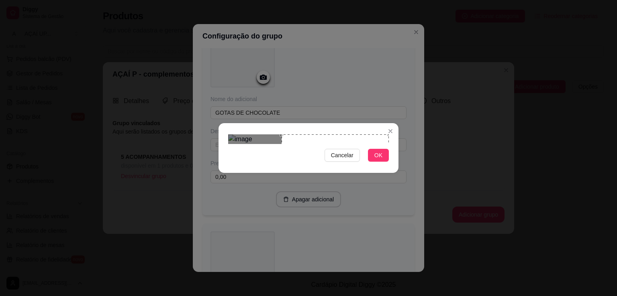
click at [398, 161] on div "Cancelar OK" at bounding box center [308, 148] width 617 height 296
click at [374, 162] on button "OK" at bounding box center [378, 155] width 21 height 13
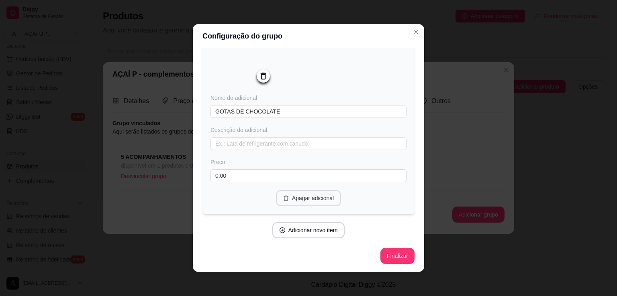
scroll to position [686, 0]
click at [384, 254] on button "Finalizar" at bounding box center [397, 256] width 34 height 16
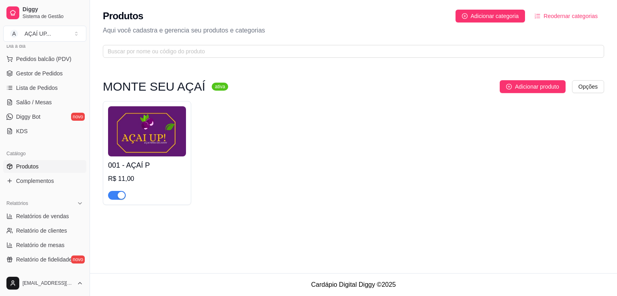
click at [181, 134] on img at bounding box center [147, 131] width 78 height 50
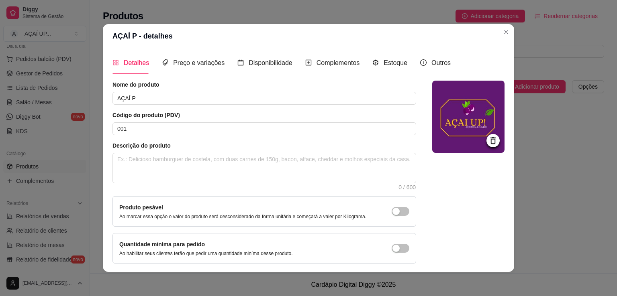
click at [490, 143] on icon at bounding box center [492, 140] width 5 height 7
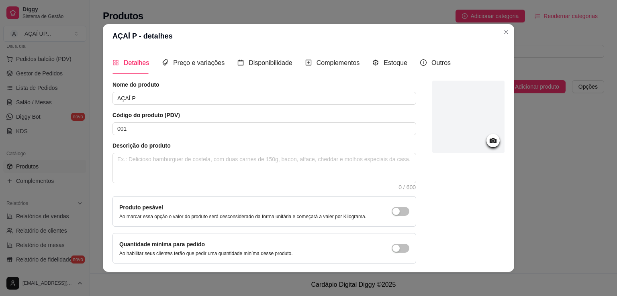
click at [489, 142] on icon at bounding box center [492, 140] width 7 height 5
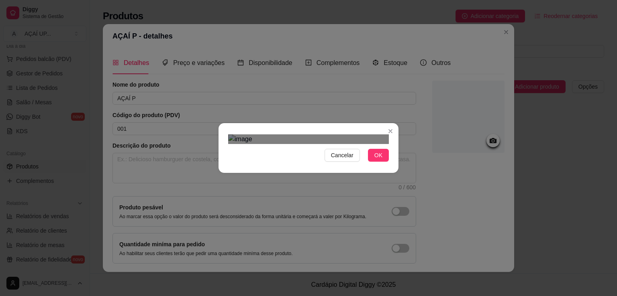
click at [302, 217] on div "Use the arrow keys to move the crop selection area" at bounding box center [300, 263] width 145 height 145
click at [384, 162] on button "OK" at bounding box center [378, 155] width 21 height 13
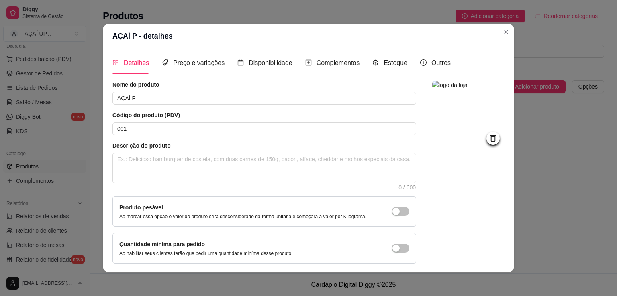
scroll to position [30, 0]
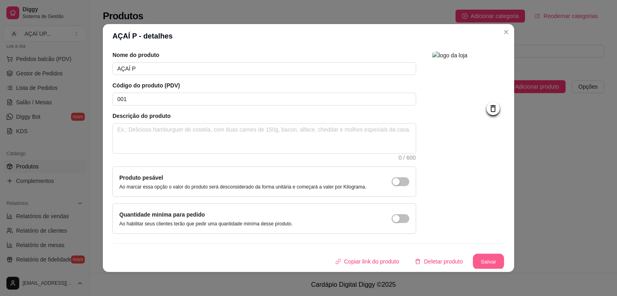
click at [477, 266] on button "Salvar" at bounding box center [487, 262] width 31 height 16
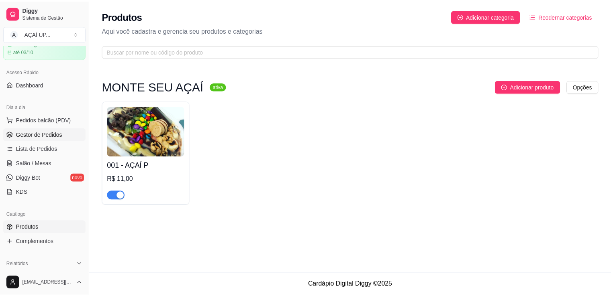
scroll to position [0, 0]
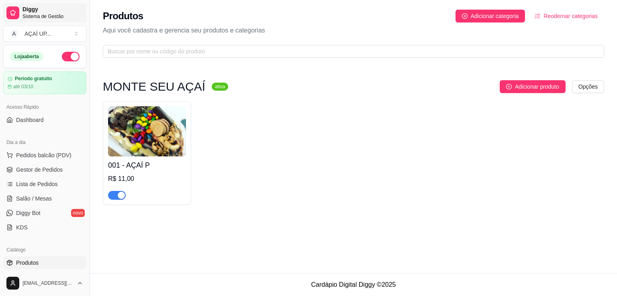
click at [15, 18] on div at bounding box center [12, 12] width 13 height 13
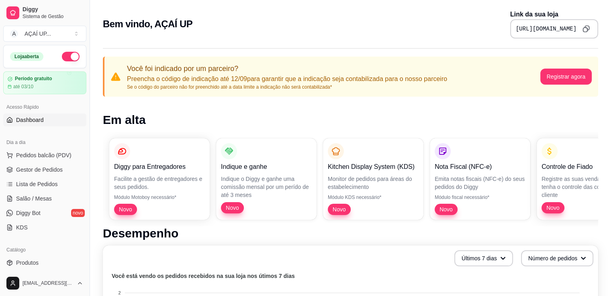
click at [59, 119] on link "Dashboard" at bounding box center [44, 120] width 83 height 13
click at [48, 81] on article "Período gratuito" at bounding box center [33, 79] width 38 height 6
click at [33, 230] on link "KDS" at bounding box center [44, 227] width 83 height 13
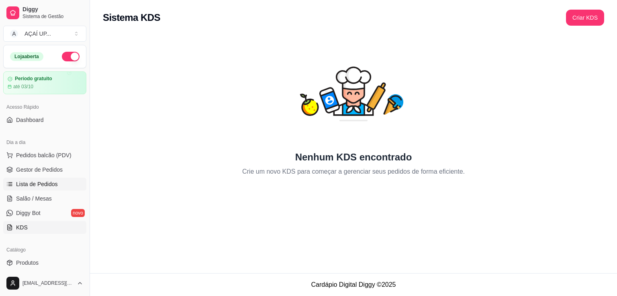
click at [41, 184] on span "Lista de Pedidos" at bounding box center [37, 184] width 42 height 8
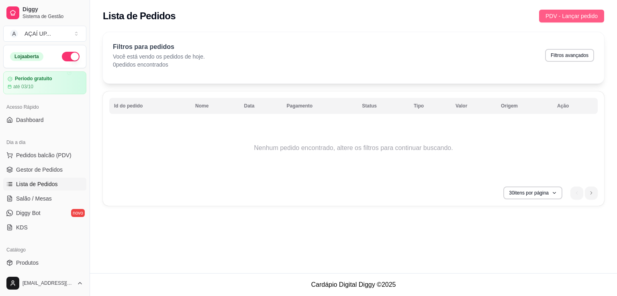
click at [581, 20] on button "PDV - Lançar pedido" at bounding box center [571, 16] width 65 height 13
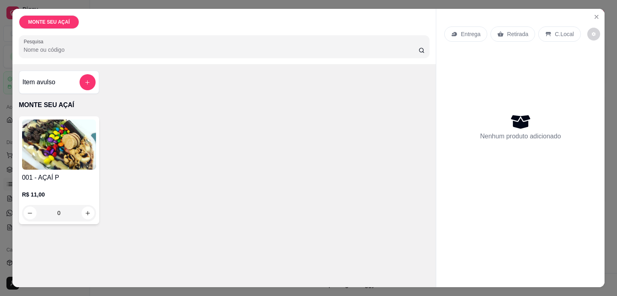
click at [57, 167] on div "001 - AÇAÍ P R$ 11,00 0" at bounding box center [59, 170] width 80 height 108
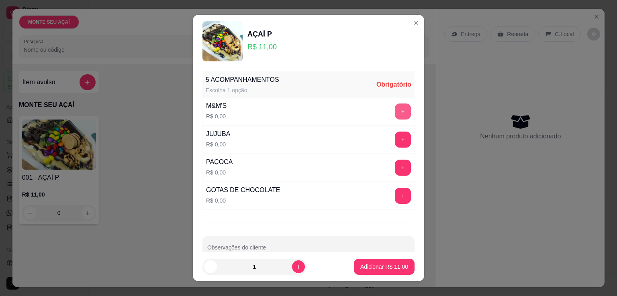
click at [395, 113] on button "+" at bounding box center [403, 112] width 16 height 16
click at [395, 132] on button "+" at bounding box center [403, 140] width 16 height 16
click at [395, 167] on button "+" at bounding box center [403, 168] width 16 height 16
click at [390, 204] on div "GOTAS DE CHOCOLATE R$ 0,00 +" at bounding box center [308, 196] width 212 height 28
click at [395, 198] on button "+" at bounding box center [403, 196] width 16 height 16
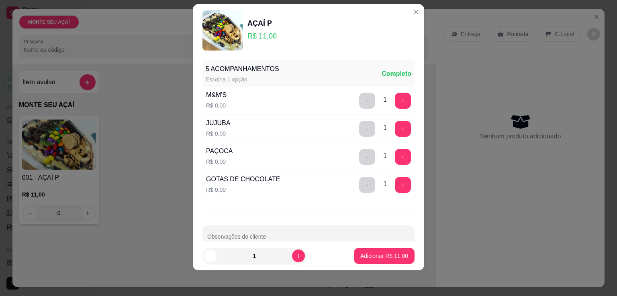
scroll to position [16, 0]
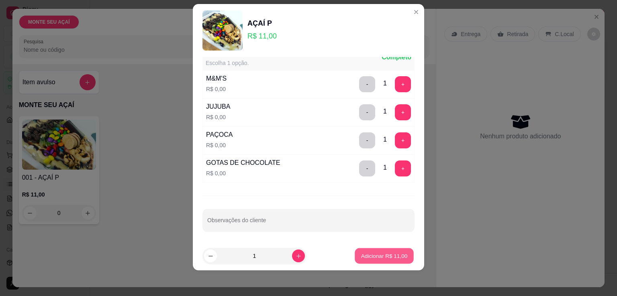
click at [360, 260] on button "Adicionar R$ 11,00" at bounding box center [383, 256] width 59 height 16
click at [360, 260] on div "MONTE SEU AÇAÍ Pesquisa Item avulso MONTE SEU AÇAÍ 001 - AÇAÍ P R$ 11,00 0" at bounding box center [224, 148] width 424 height 279
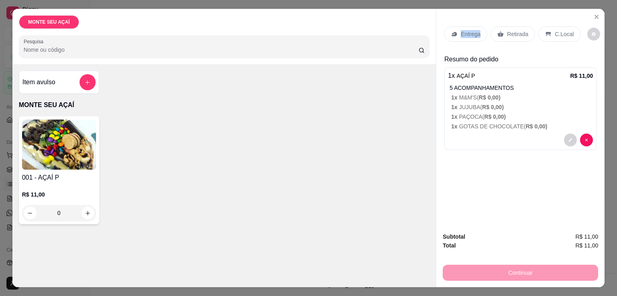
click at [467, 31] on p "Entrega" at bounding box center [470, 34] width 20 height 8
click at [525, 33] on div "Retirada" at bounding box center [512, 33] width 45 height 15
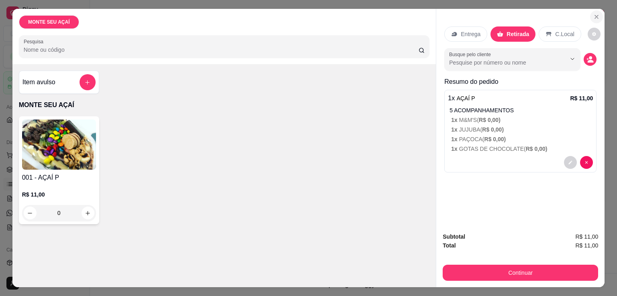
click at [594, 14] on icon "Close" at bounding box center [596, 17] width 6 height 6
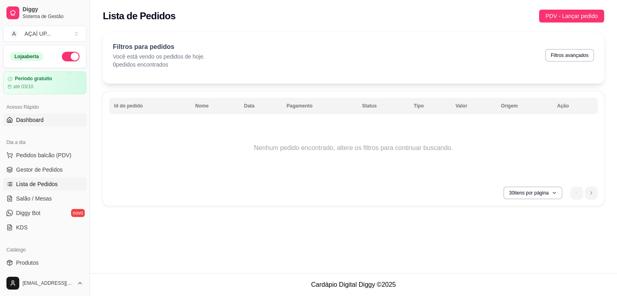
click at [33, 117] on span "Dashboard" at bounding box center [30, 120] width 28 height 8
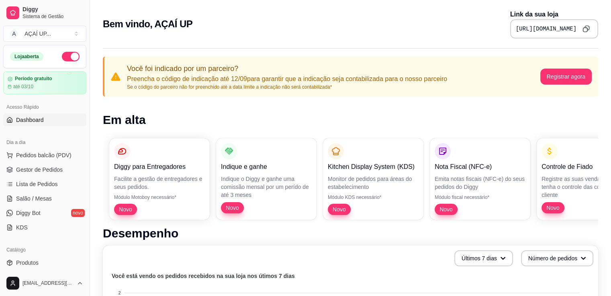
scroll to position [215, 0]
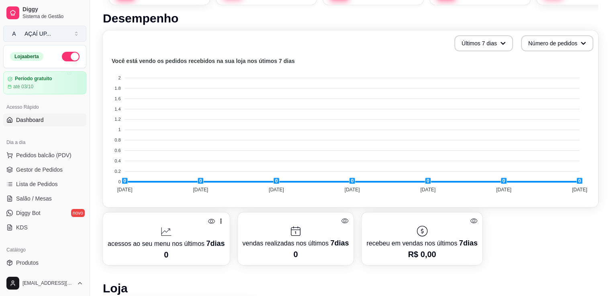
click at [43, 41] on button "A AÇAÍ UP ..." at bounding box center [44, 34] width 83 height 16
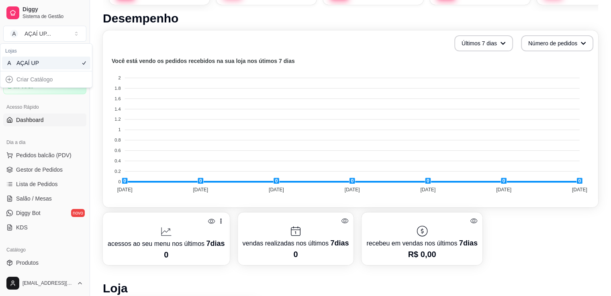
click at [42, 62] on div "AÇAÍ UP" at bounding box center [34, 63] width 36 height 8
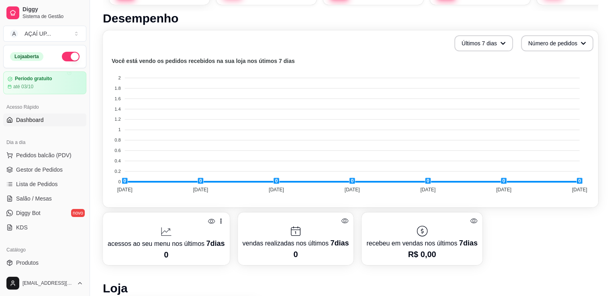
scroll to position [0, 0]
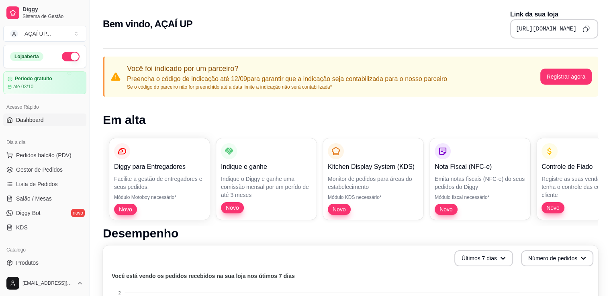
click at [588, 29] on icon "Copy to clipboard" at bounding box center [585, 28] width 7 height 7
